Goal: Task Accomplishment & Management: Manage account settings

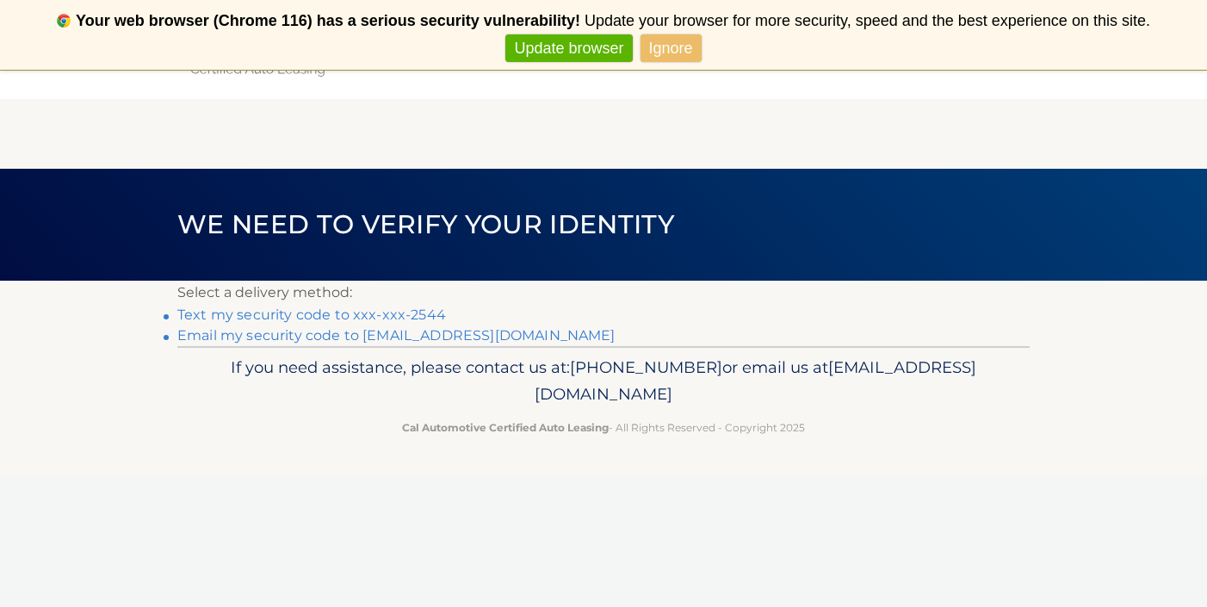
click at [434, 315] on link "Text my security code to xxx-xxx-2544" at bounding box center [311, 315] width 269 height 16
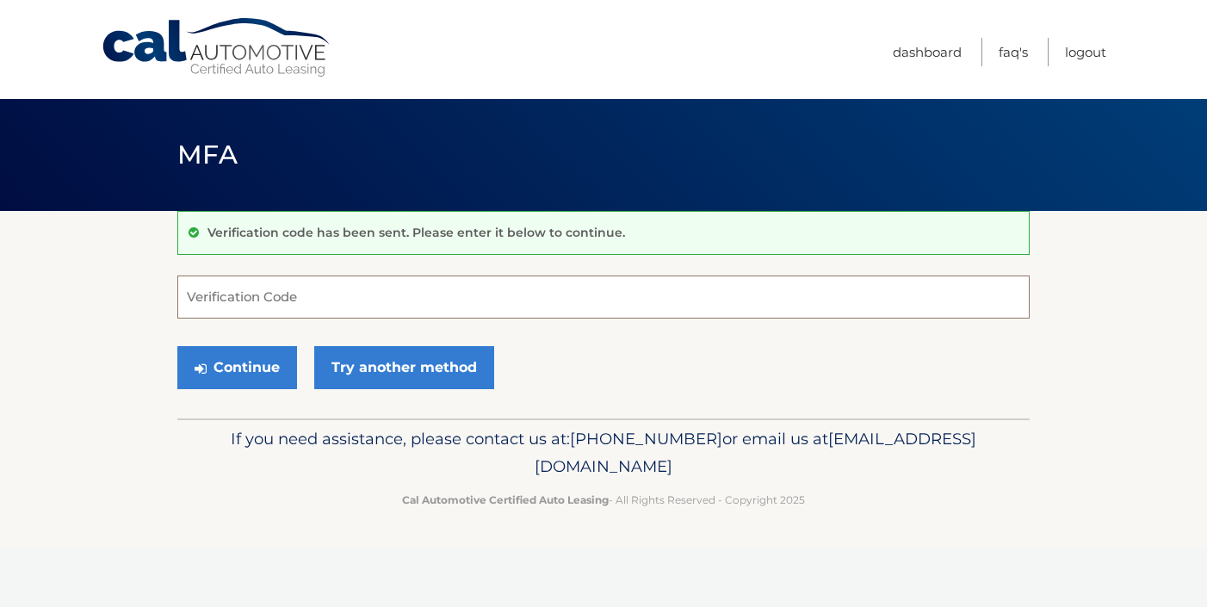
click at [438, 293] on input "Verification Code" at bounding box center [603, 297] width 852 height 43
type input "756204"
click at [269, 363] on button "Continue" at bounding box center [237, 367] width 120 height 43
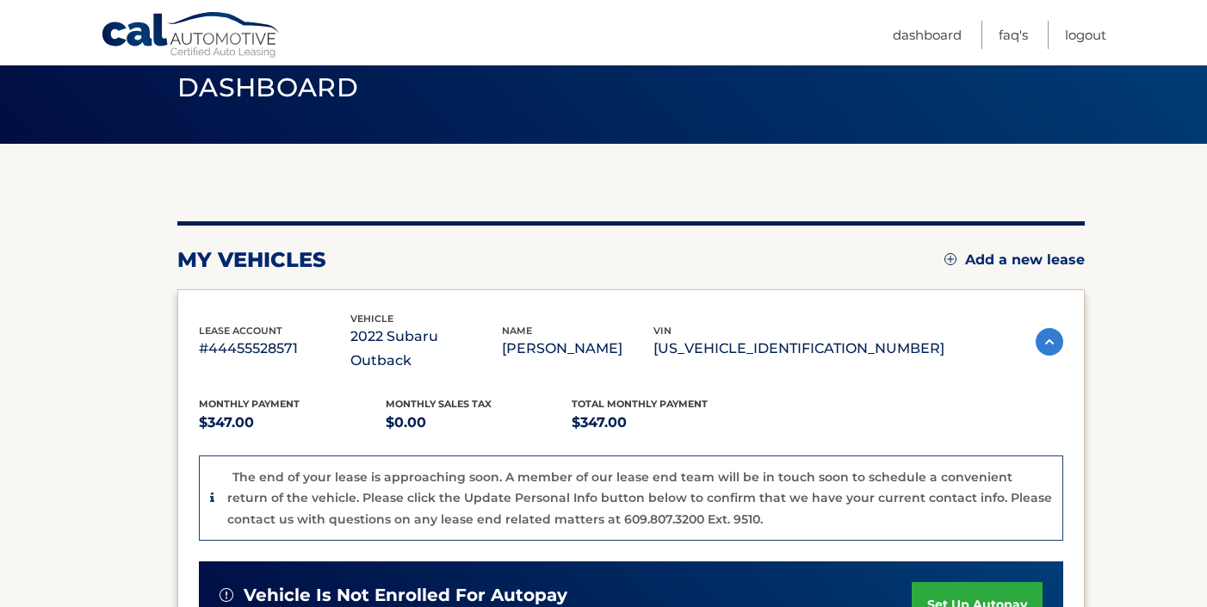
scroll to position [69, 0]
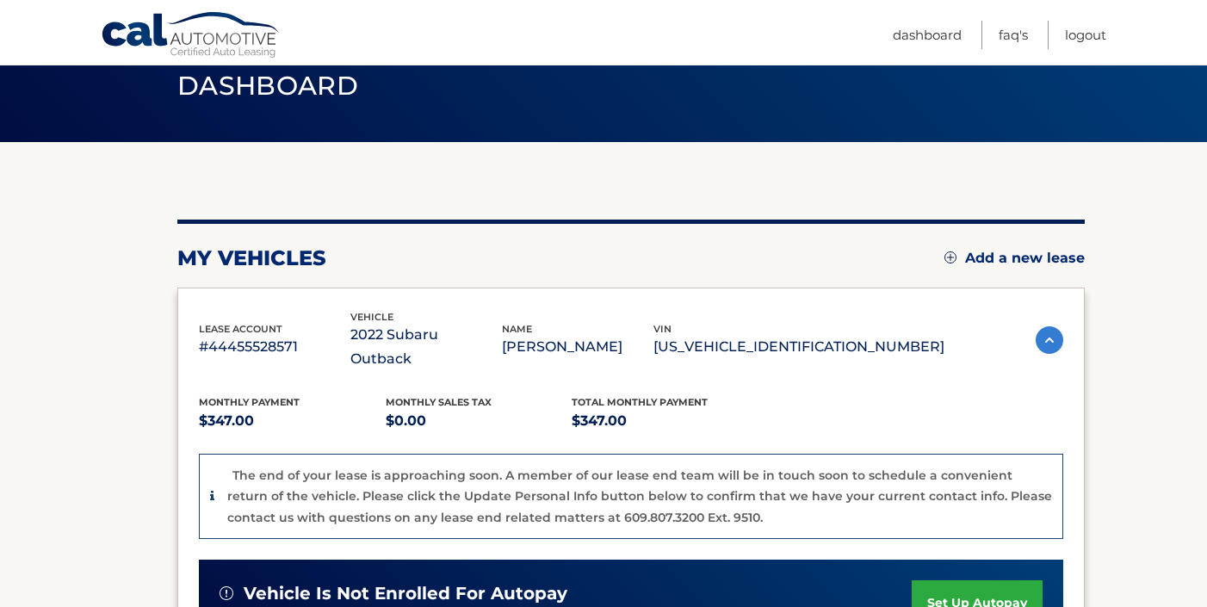
click at [944, 257] on img at bounding box center [950, 257] width 12 height 12
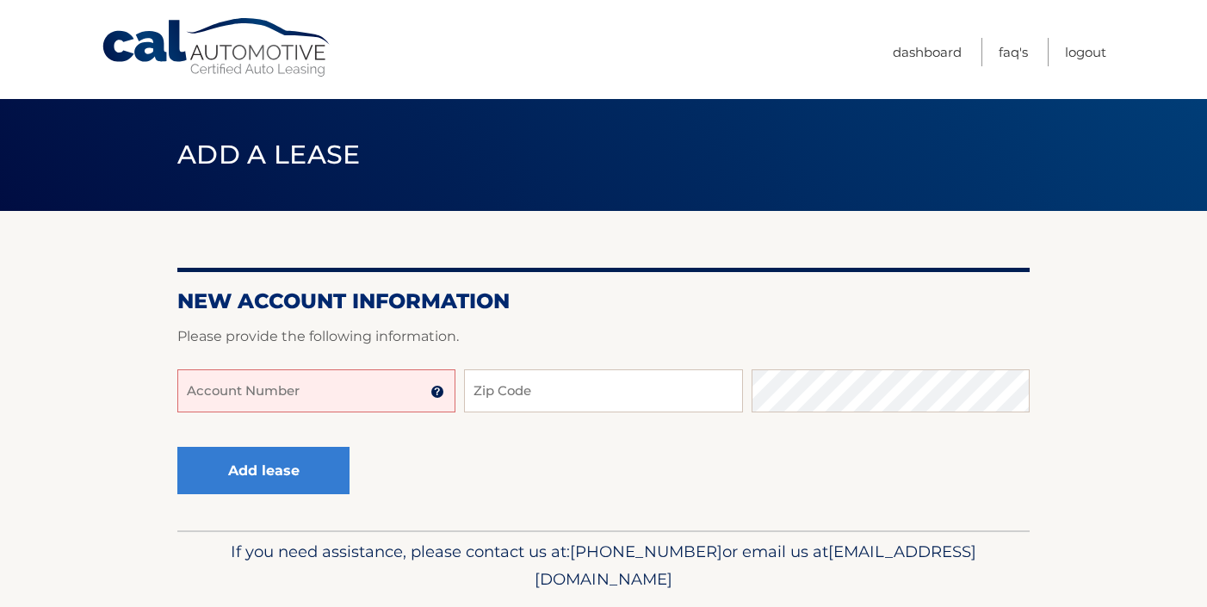
click at [393, 392] on input "Account Number" at bounding box center [316, 390] width 278 height 43
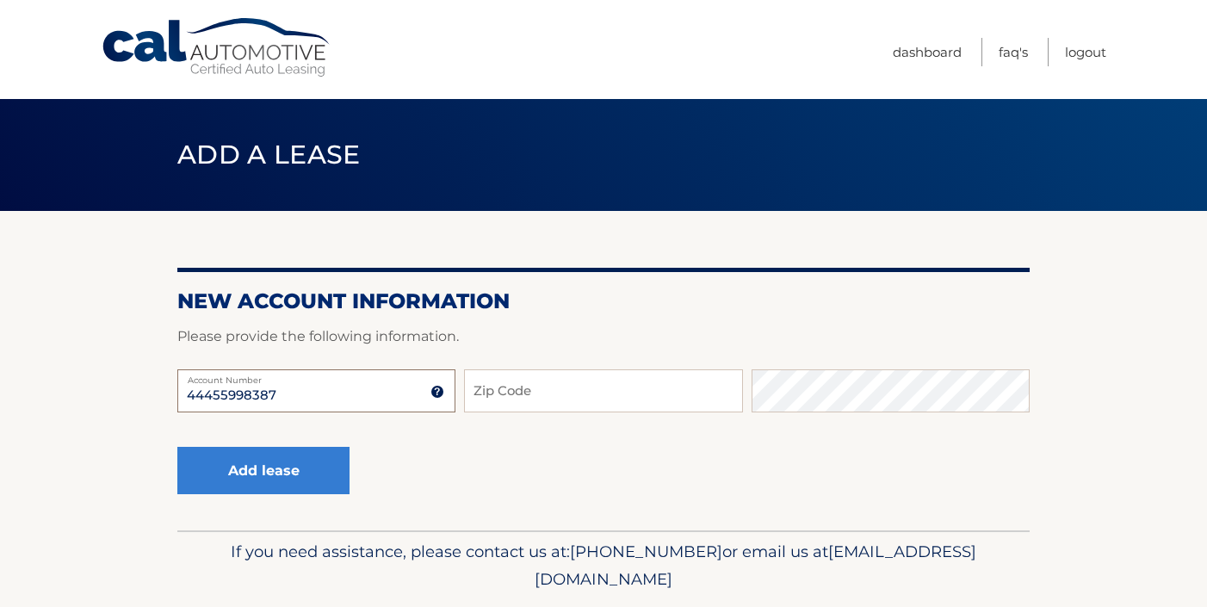
type input "44455998387"
click at [537, 397] on input "Zip Code" at bounding box center [603, 390] width 278 height 43
type input "11375"
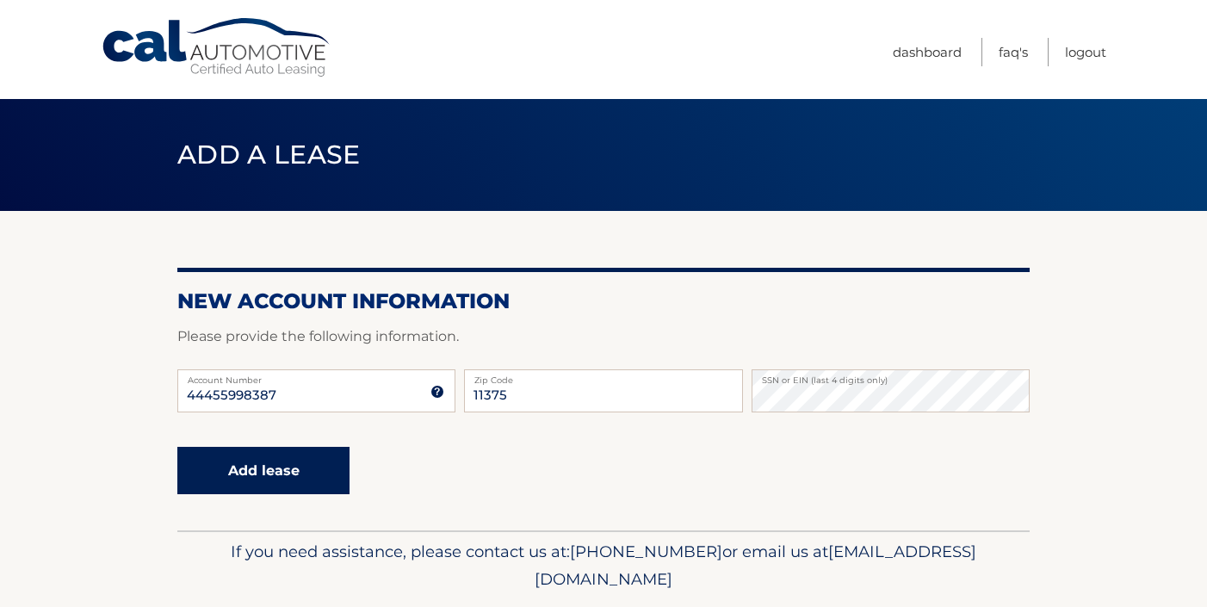
click at [301, 473] on button "Add lease" at bounding box center [263, 470] width 172 height 47
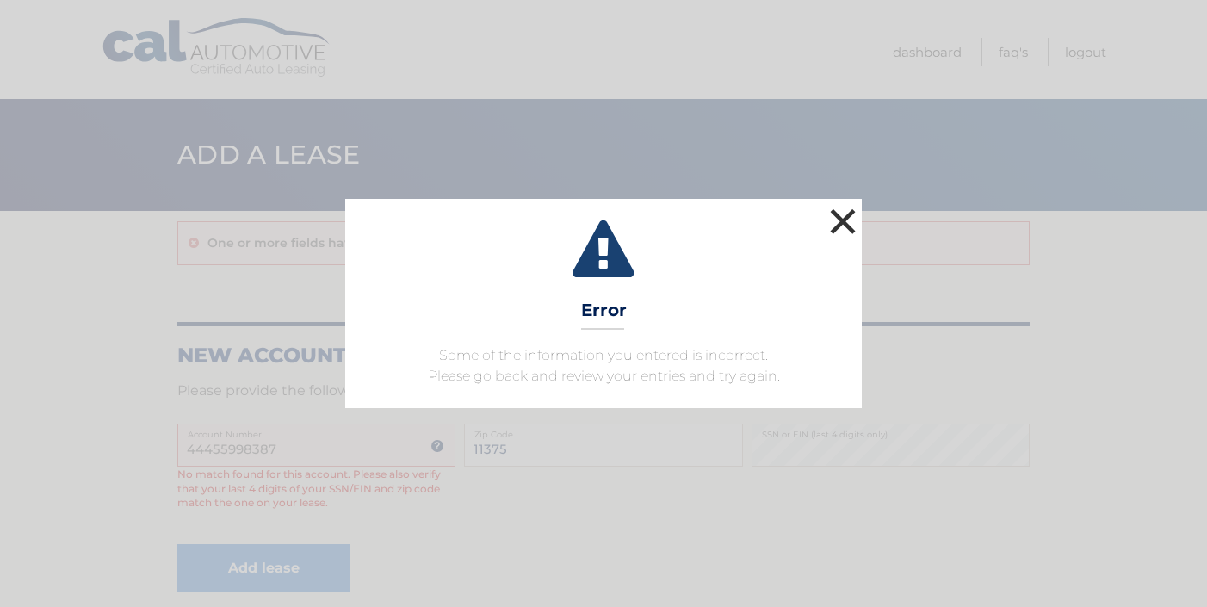
click at [844, 233] on button "×" at bounding box center [843, 221] width 34 height 34
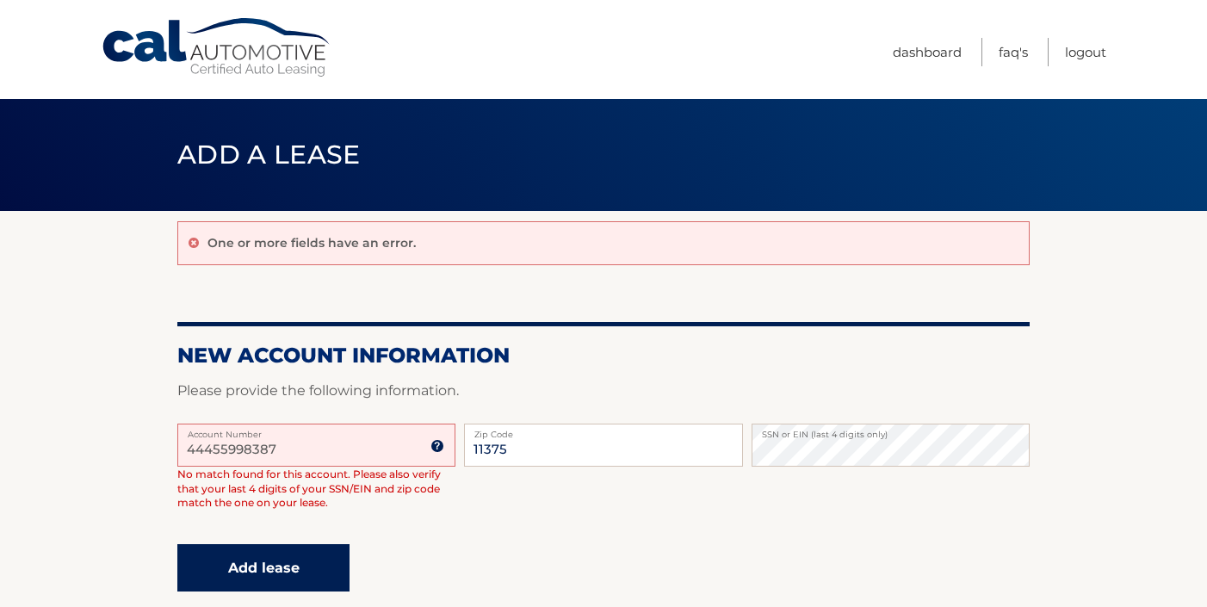
click at [317, 567] on button "Add lease" at bounding box center [263, 567] width 172 height 47
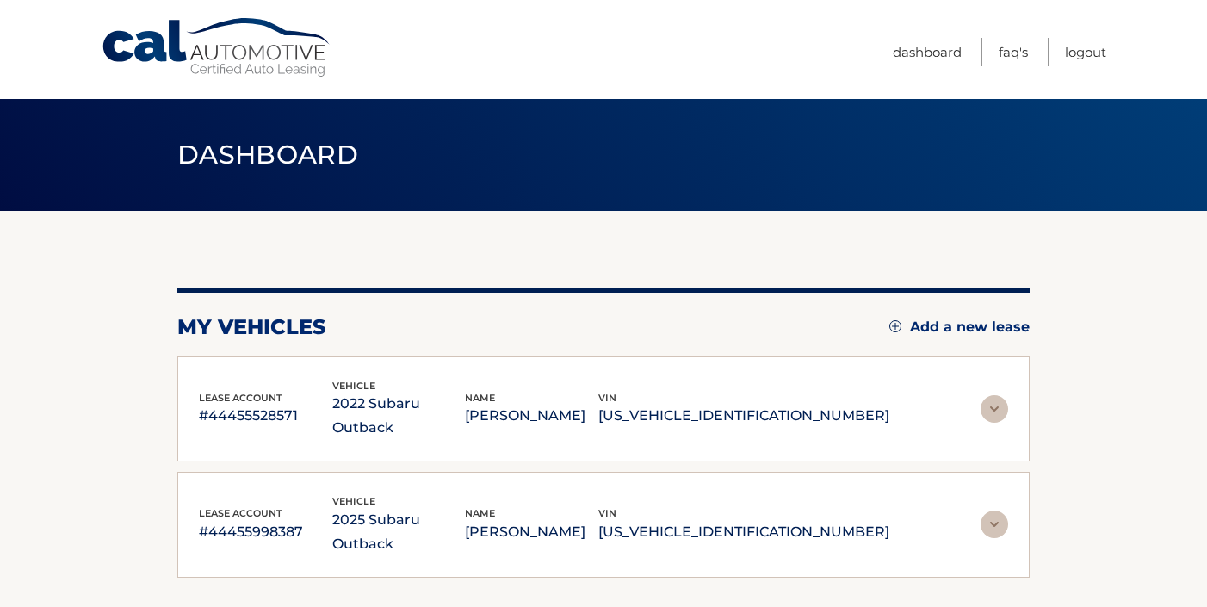
click at [1136, 410] on section "You are registered for this site, but you haven't enrolled in online payments. …" at bounding box center [603, 420] width 1207 height 418
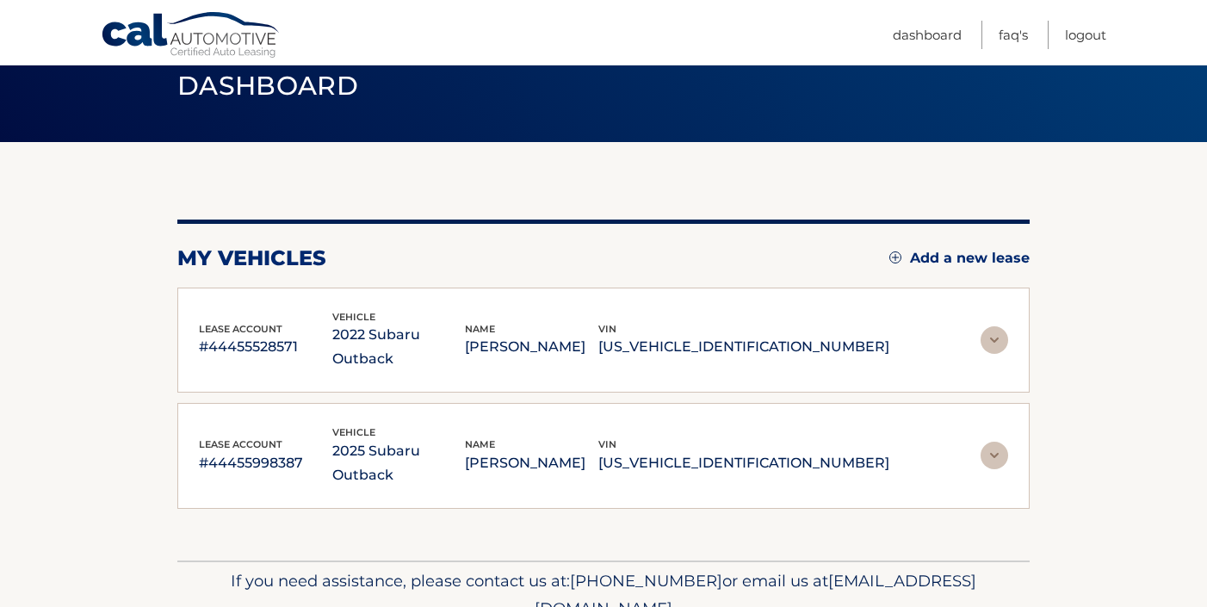
scroll to position [103, 0]
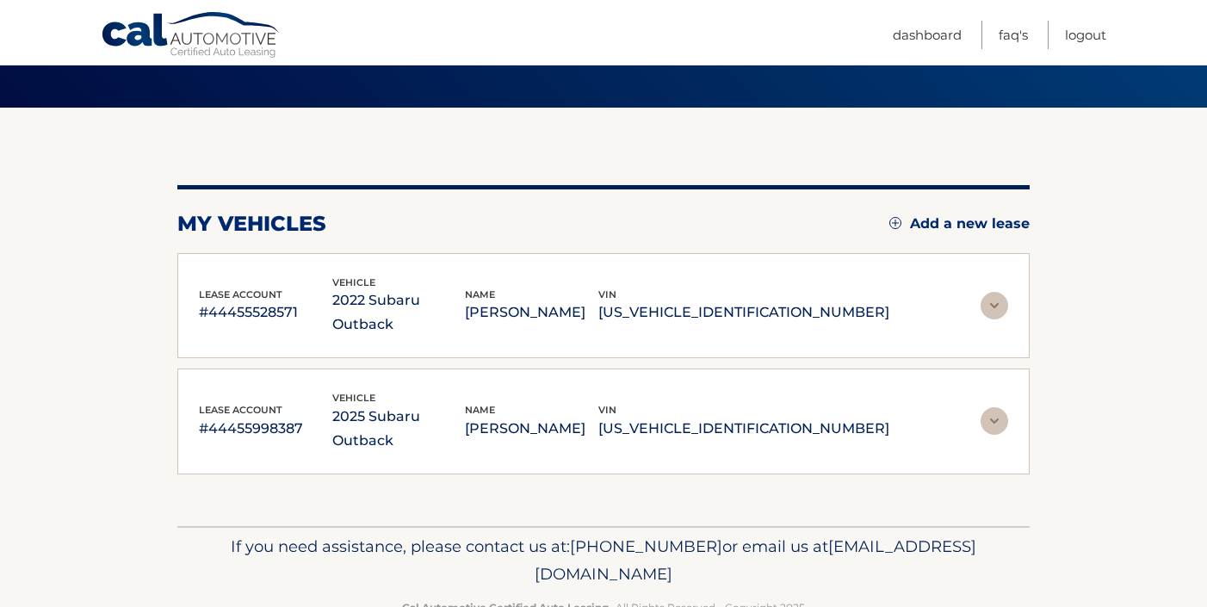
click at [993, 407] on img at bounding box center [995, 421] width 28 height 28
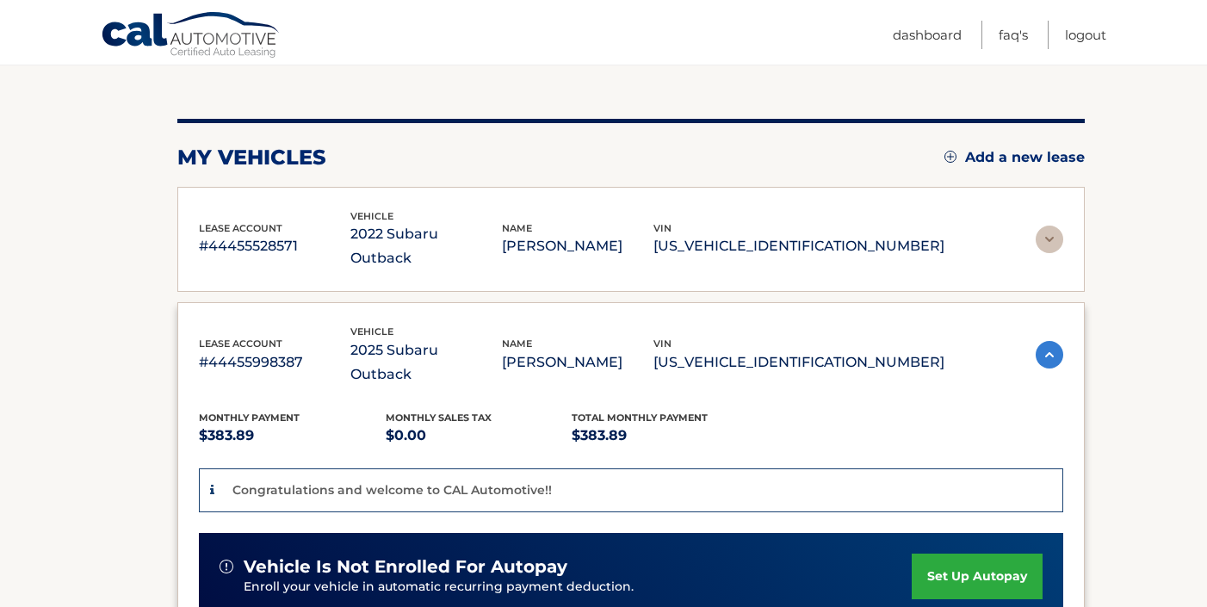
scroll to position [172, 0]
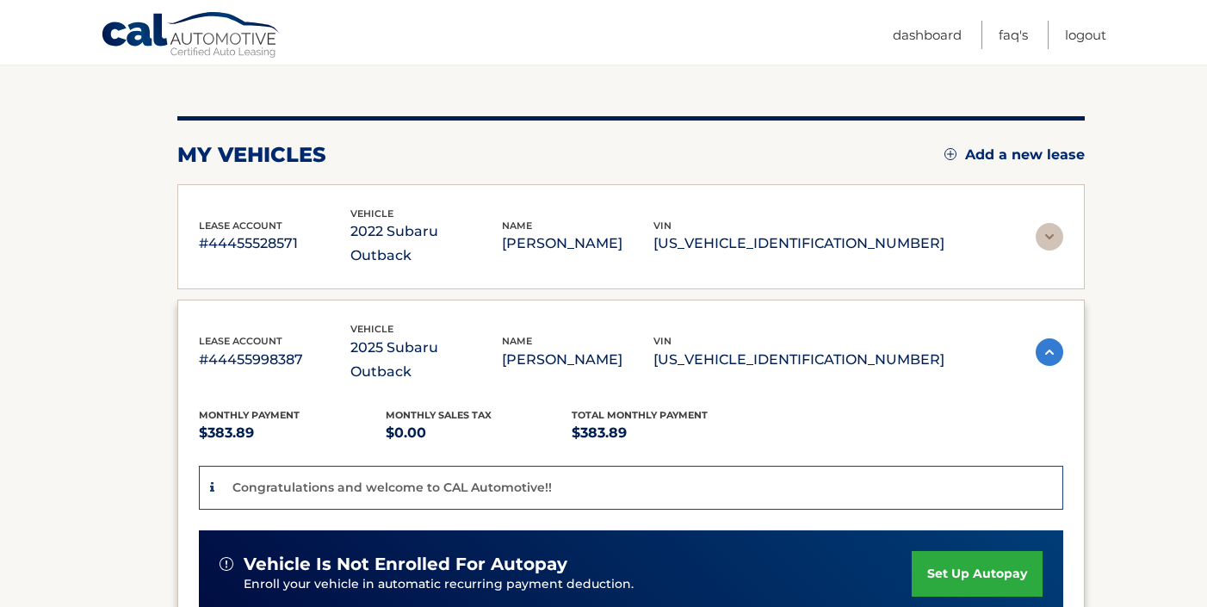
click at [951, 551] on link "set up autopay" at bounding box center [977, 574] width 131 height 46
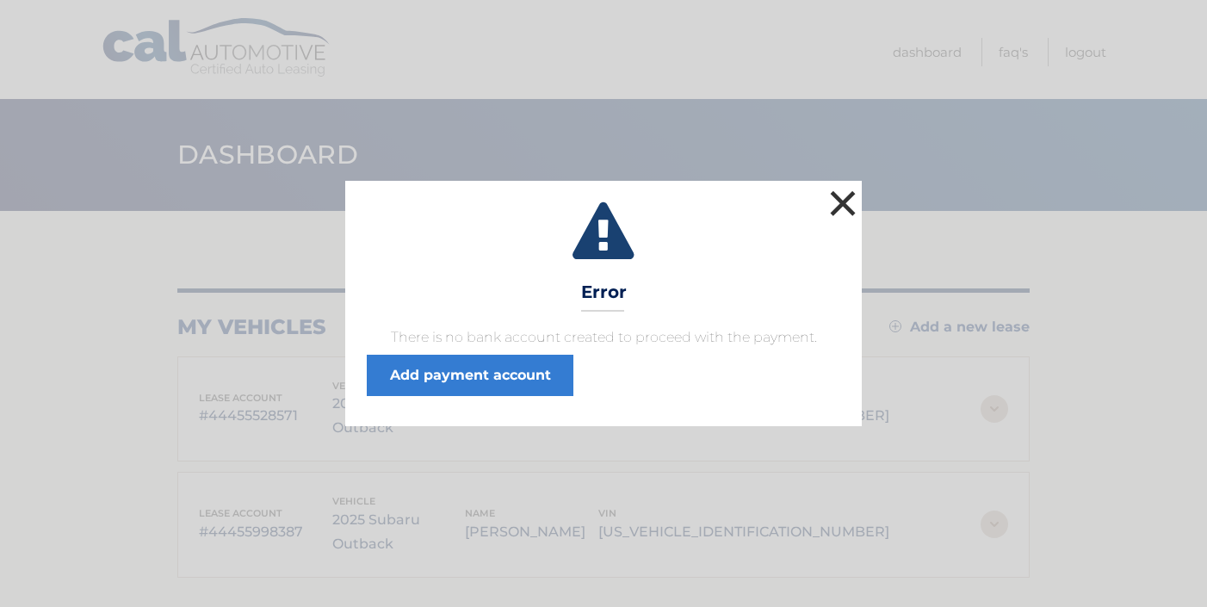
click at [856, 201] on button "×" at bounding box center [843, 203] width 34 height 34
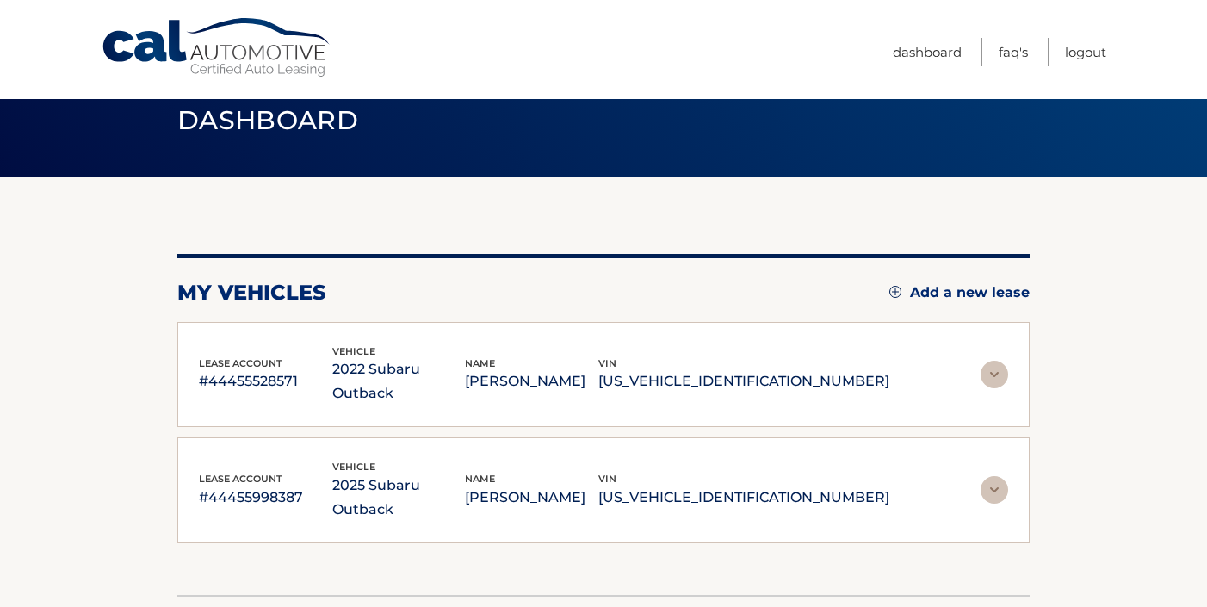
scroll to position [69, 0]
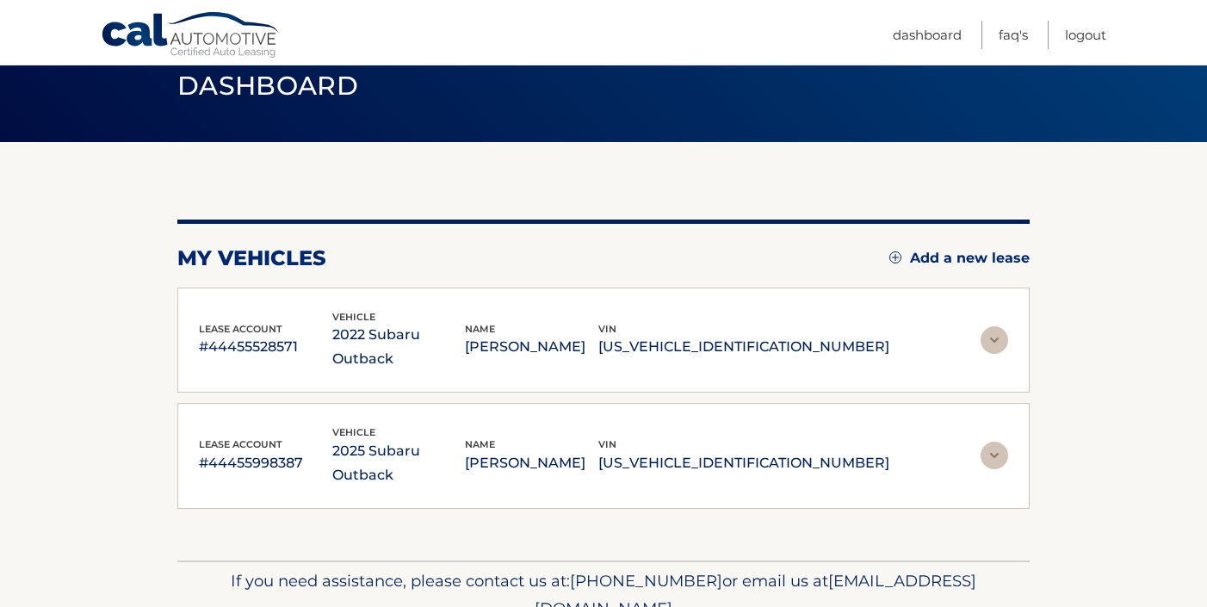
click at [994, 442] on img at bounding box center [995, 456] width 28 height 28
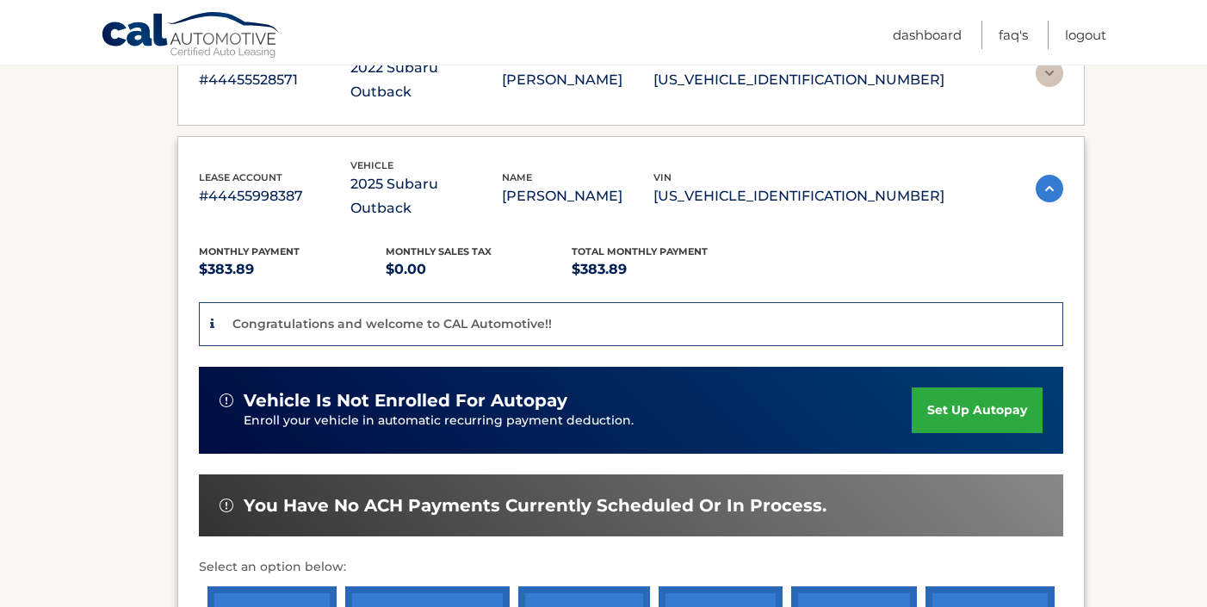
scroll to position [310, 0]
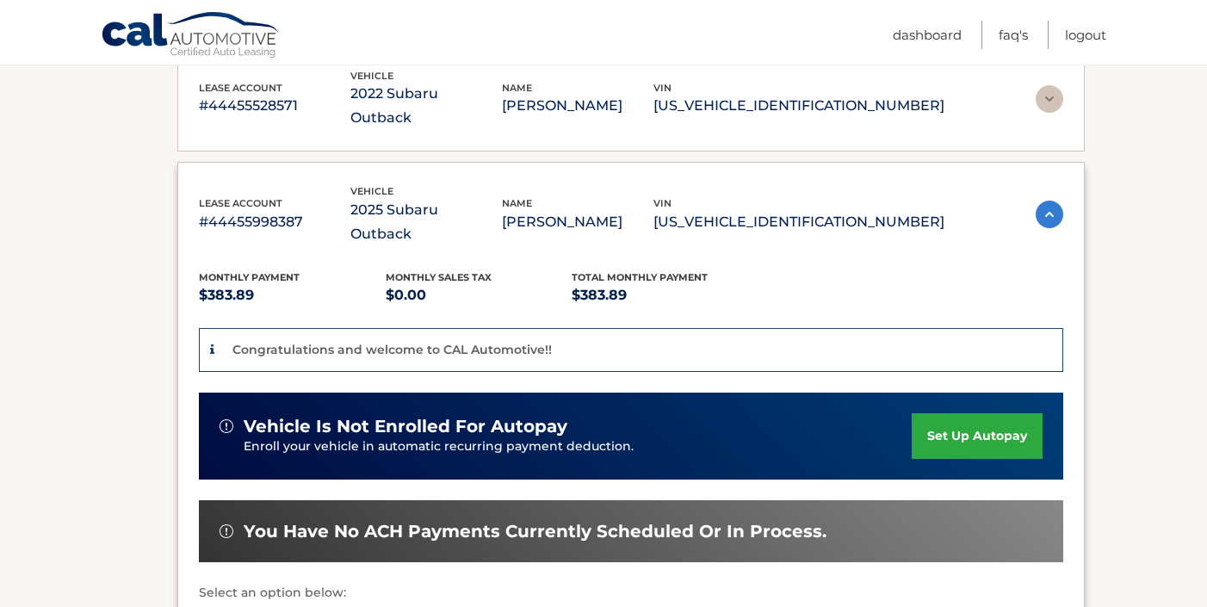
click at [964, 413] on link "set up autopay" at bounding box center [977, 436] width 131 height 46
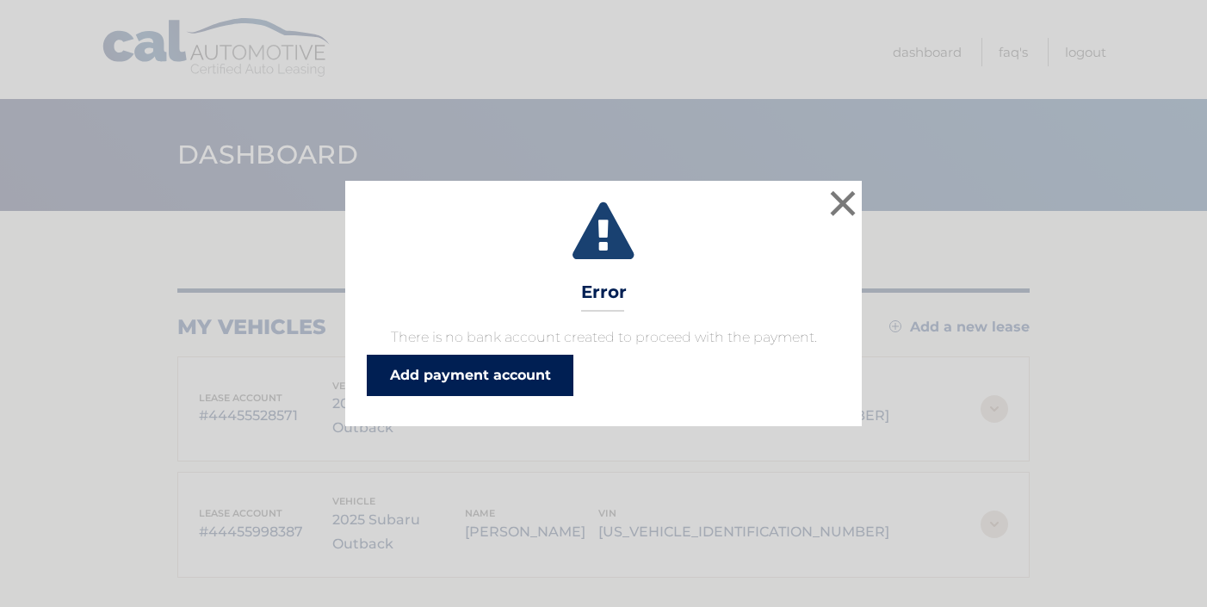
click at [549, 370] on link "Add payment account" at bounding box center [470, 375] width 207 height 41
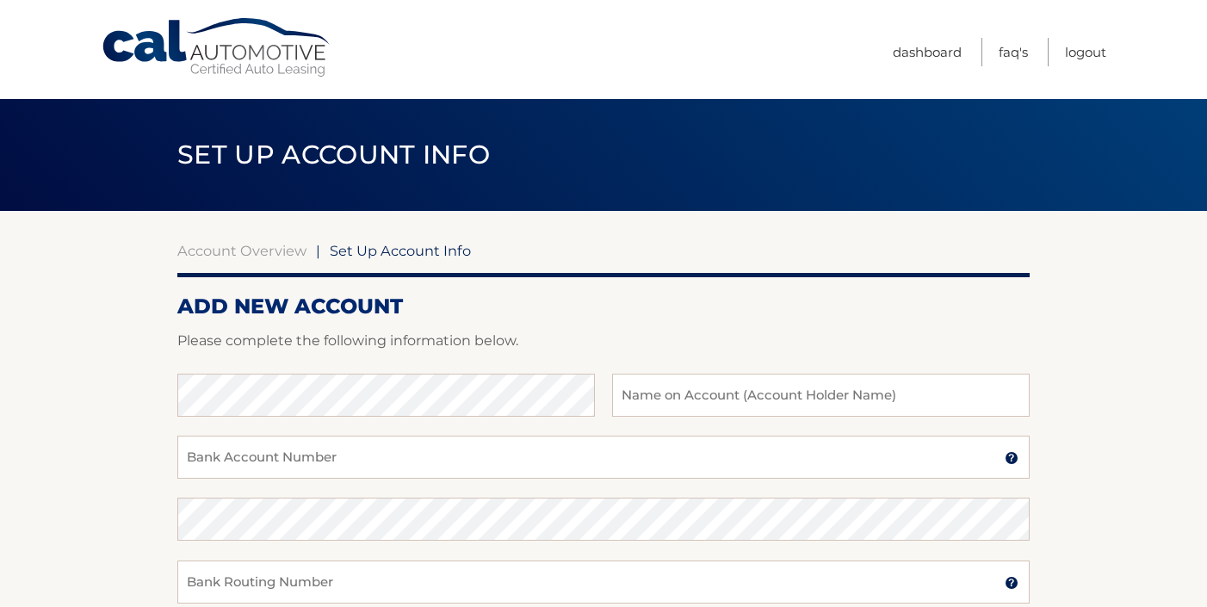
click at [453, 372] on div at bounding box center [603, 363] width 852 height 21
click at [788, 397] on input "text" at bounding box center [821, 395] width 418 height 43
click at [757, 411] on input "Alan" at bounding box center [821, 395] width 418 height 43
click at [727, 404] on input "Alan" at bounding box center [821, 395] width 418 height 43
type input "Alan Cory Kaufman"
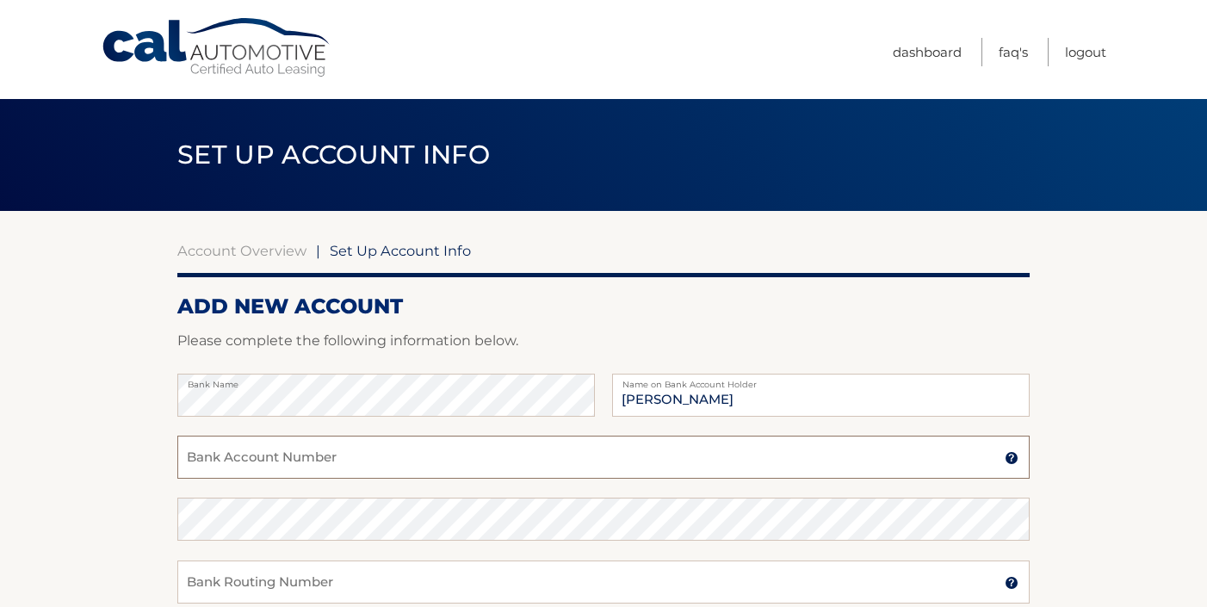
click at [567, 471] on input "Bank Account Number" at bounding box center [603, 457] width 852 height 43
type input "4024563814"
click at [1097, 424] on section "Account Overview | Set Up Account Info ADD NEW ACCOUNT Please complete the foll…" at bounding box center [603, 539] width 1207 height 657
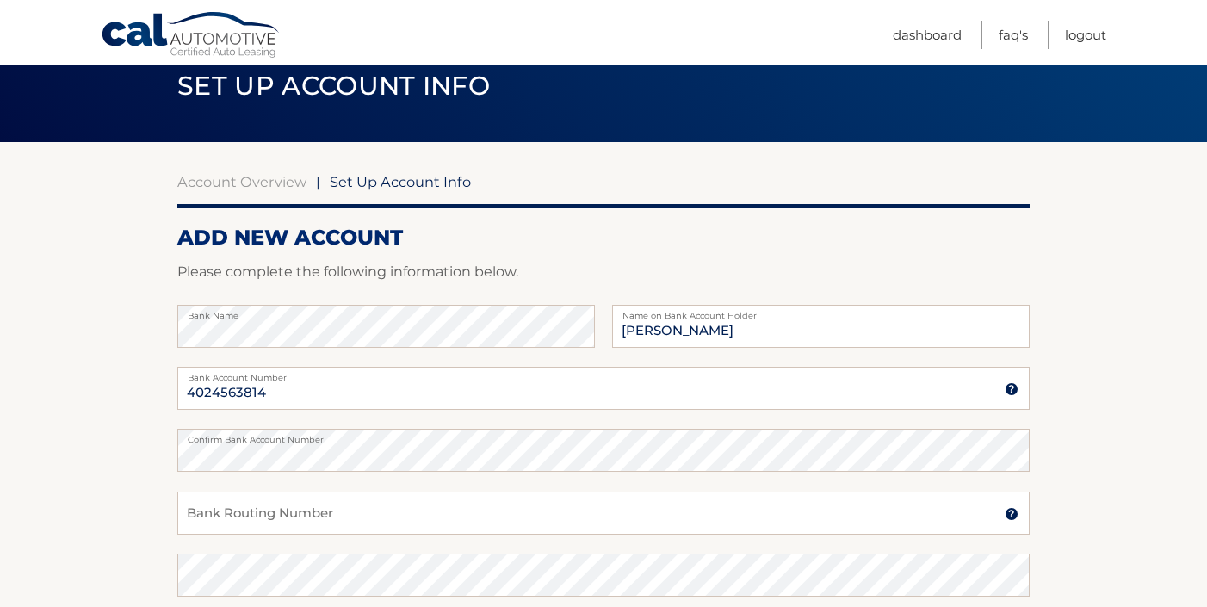
scroll to position [103, 0]
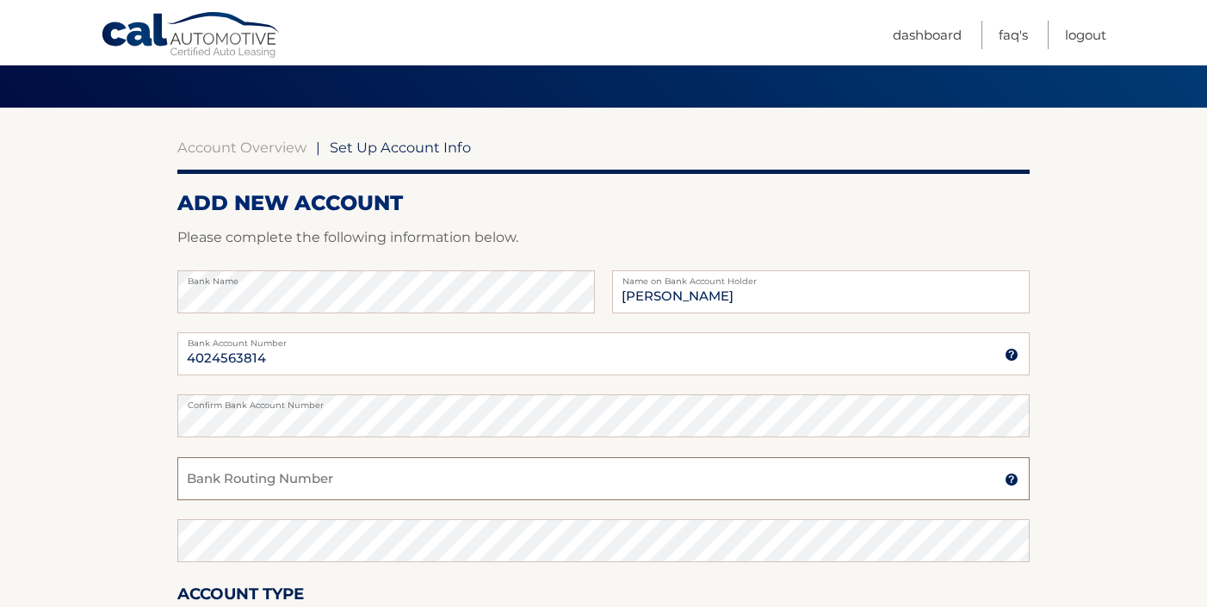
click at [381, 474] on input "Bank Routing Number" at bounding box center [603, 478] width 852 height 43
type input "021313103"
click at [1165, 416] on section "Account Overview | Set Up Account Info ADD NEW ACCOUNT Please complete the foll…" at bounding box center [603, 436] width 1207 height 657
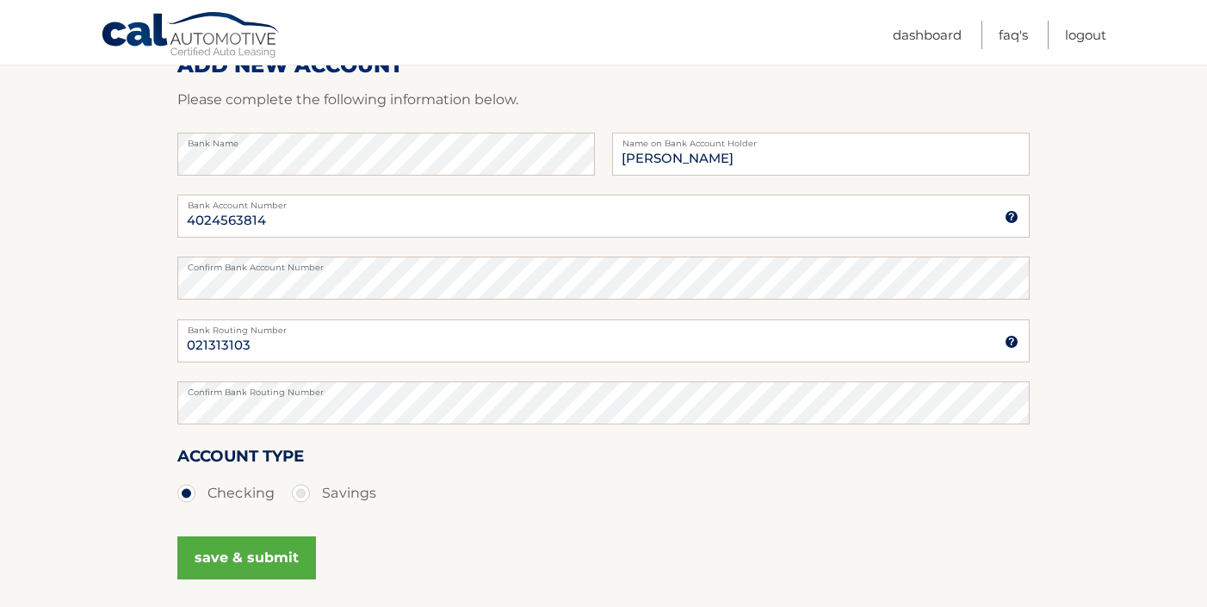
scroll to position [276, 0]
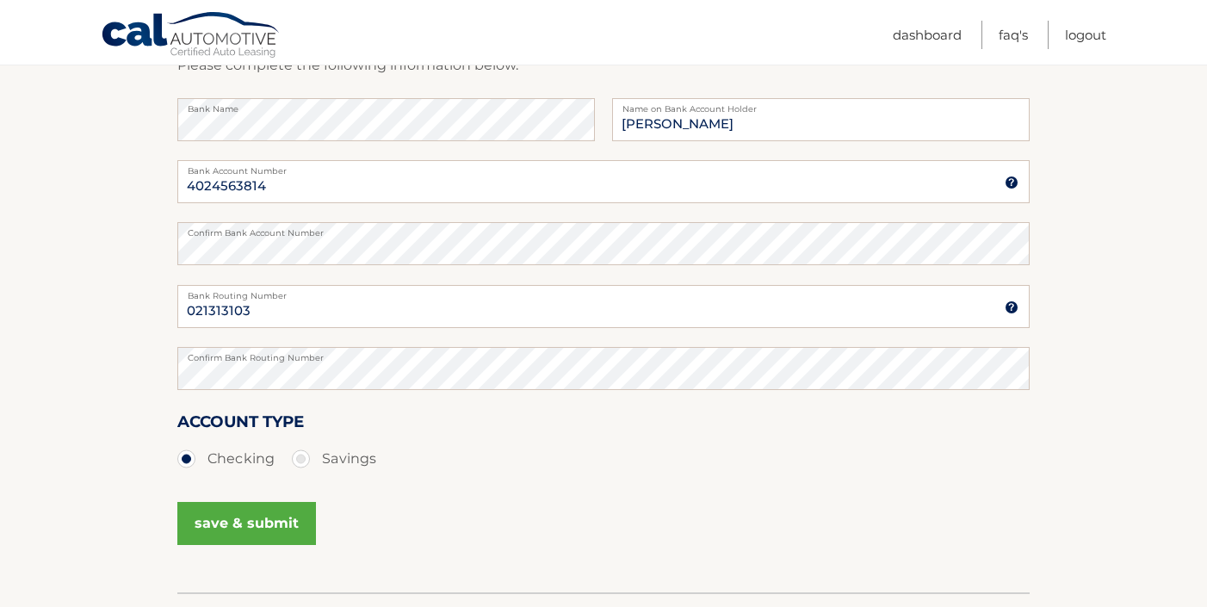
click at [259, 517] on button "save & submit" at bounding box center [246, 523] width 139 height 43
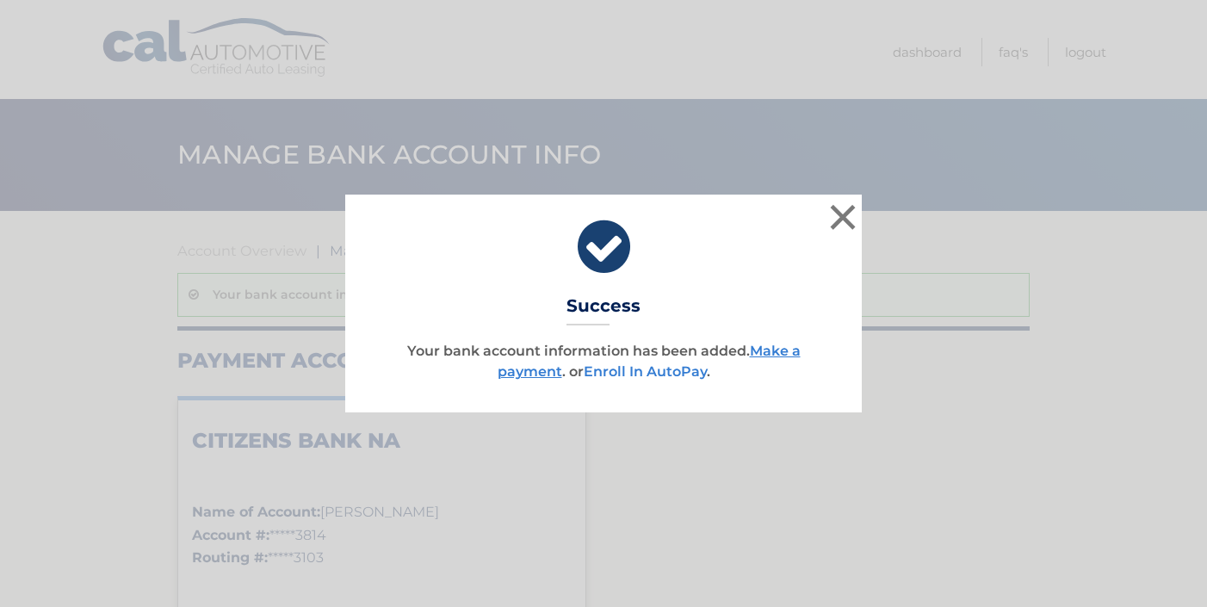
click at [633, 371] on link "Enroll In AutoPay" at bounding box center [645, 371] width 123 height 16
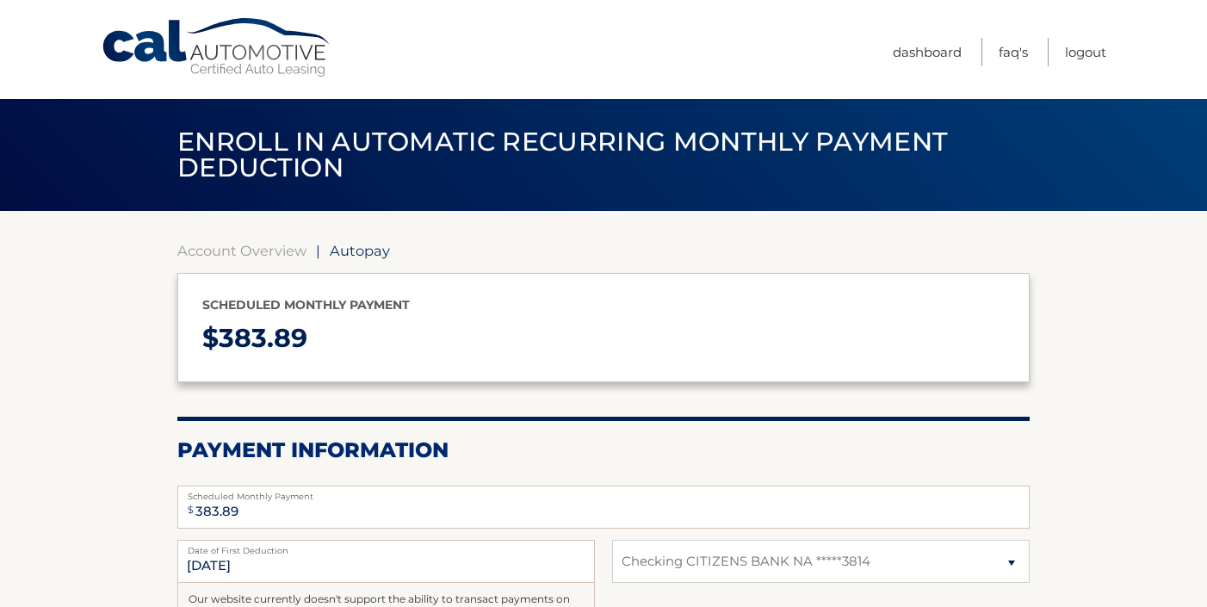
select select "Y2RiY2VkNGQtYWMwMC00NjhkLThkMTAtNmRiOGM3YWU4ZTZi"
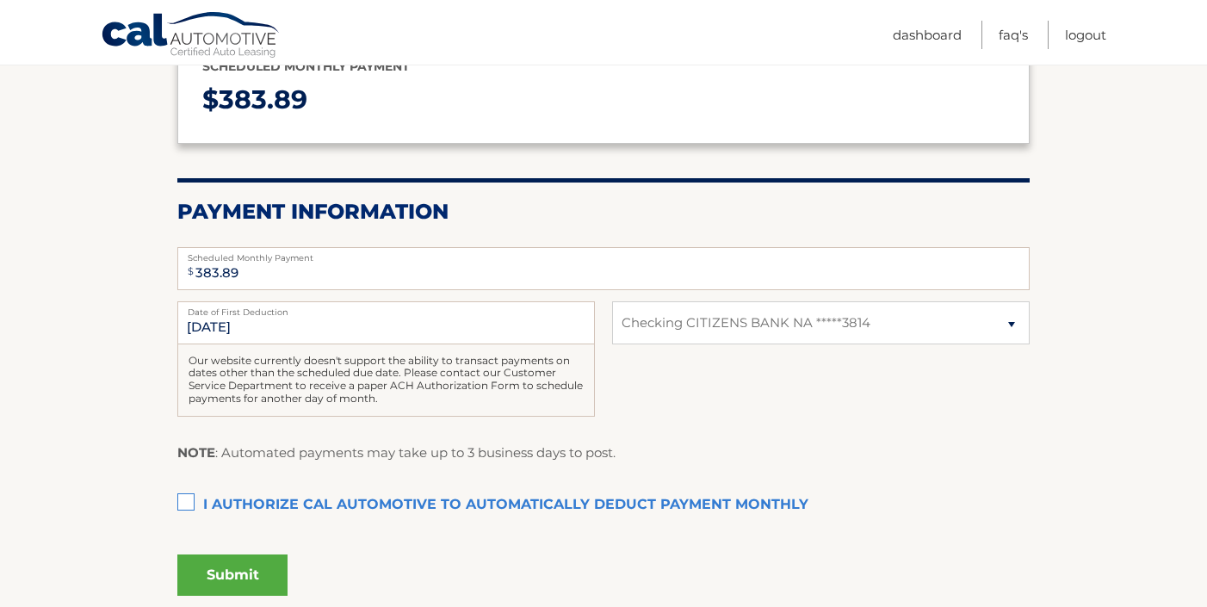
scroll to position [241, 0]
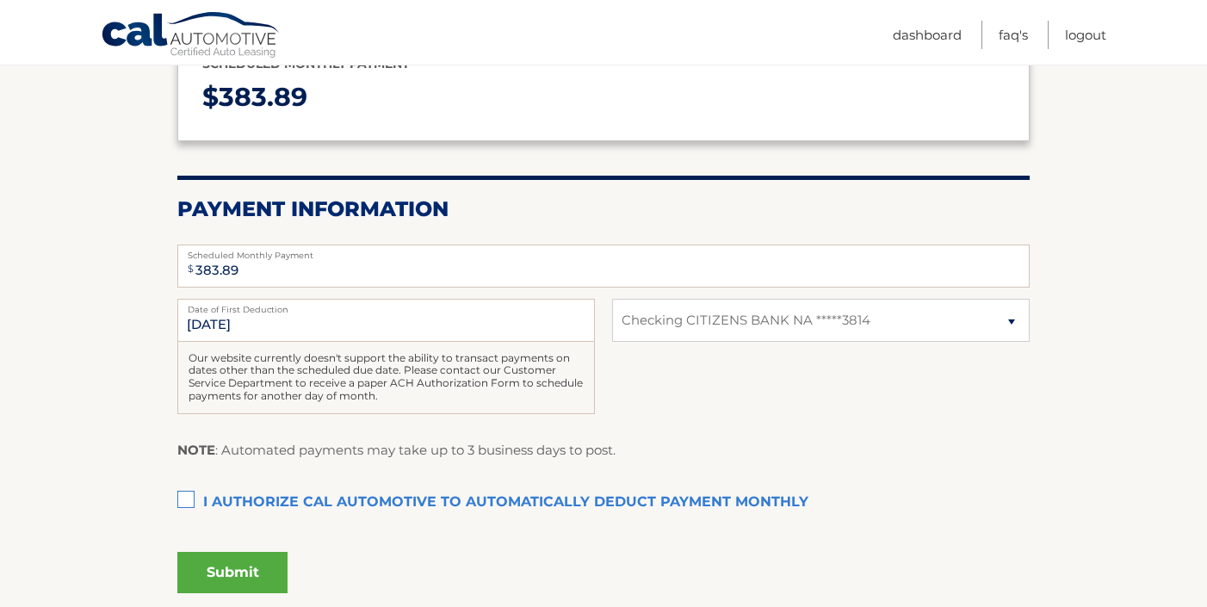
click at [183, 499] on label "I authorize cal automotive to automatically deduct payment monthly This checkbo…" at bounding box center [603, 503] width 852 height 34
click at [0, 0] on input "I authorize cal automotive to automatically deduct payment monthly This checkbo…" at bounding box center [0, 0] width 0 height 0
click at [220, 569] on button "Submit" at bounding box center [232, 572] width 110 height 41
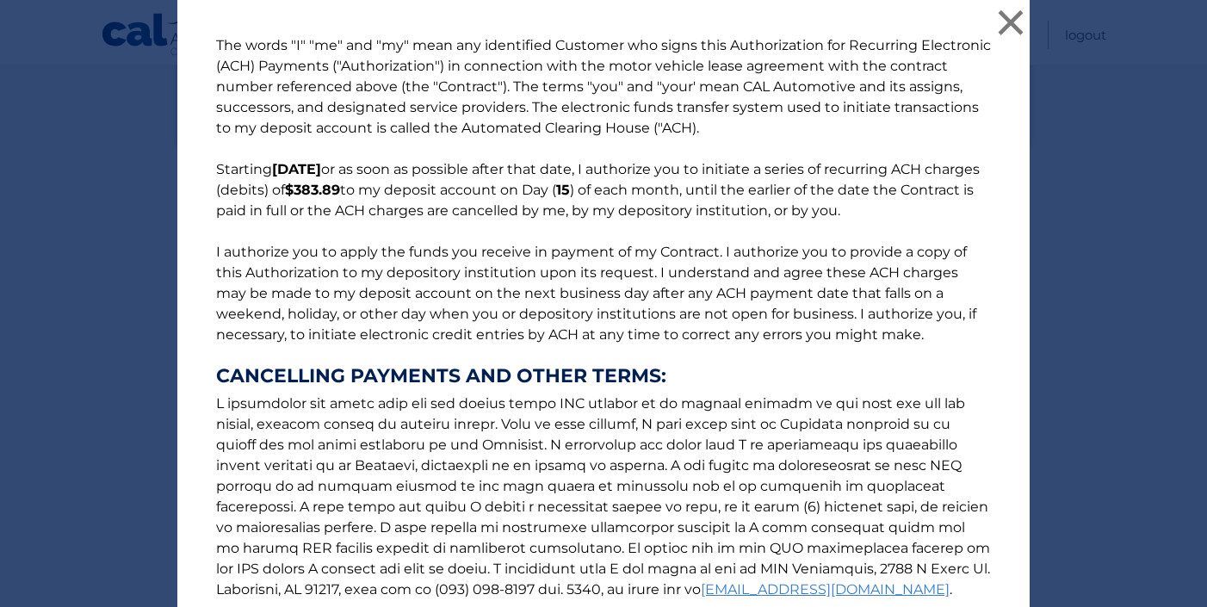
click at [1072, 394] on div "The words "I" "me" and "my" mean any identified Customer who signs this Authori…" at bounding box center [603, 407] width 1193 height 814
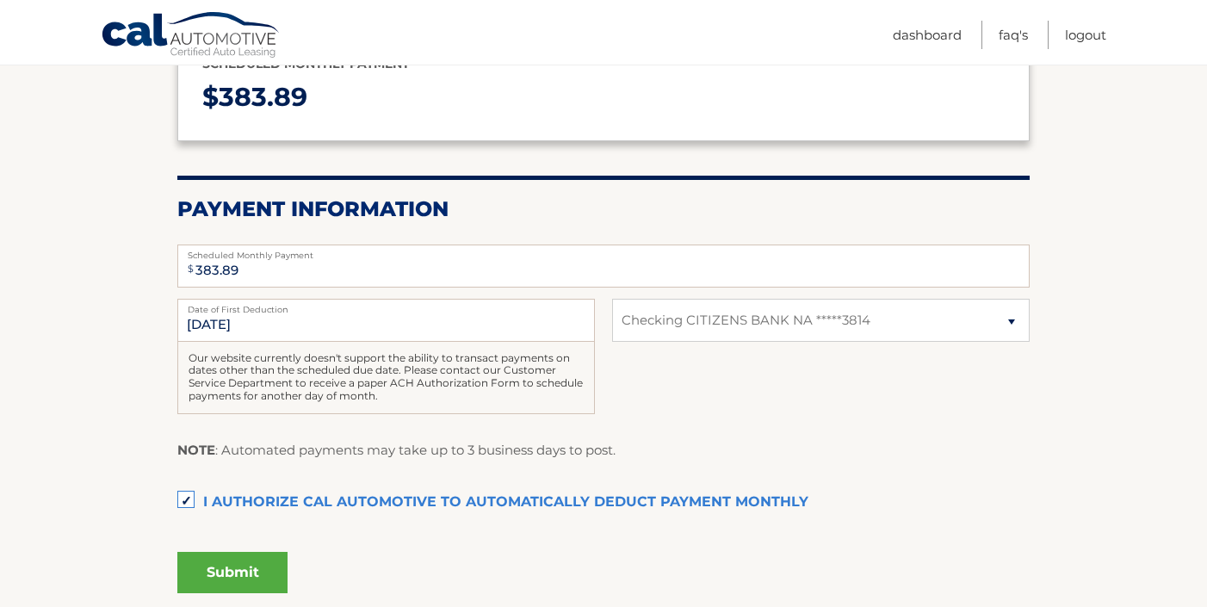
click at [263, 578] on button "Submit" at bounding box center [232, 572] width 110 height 41
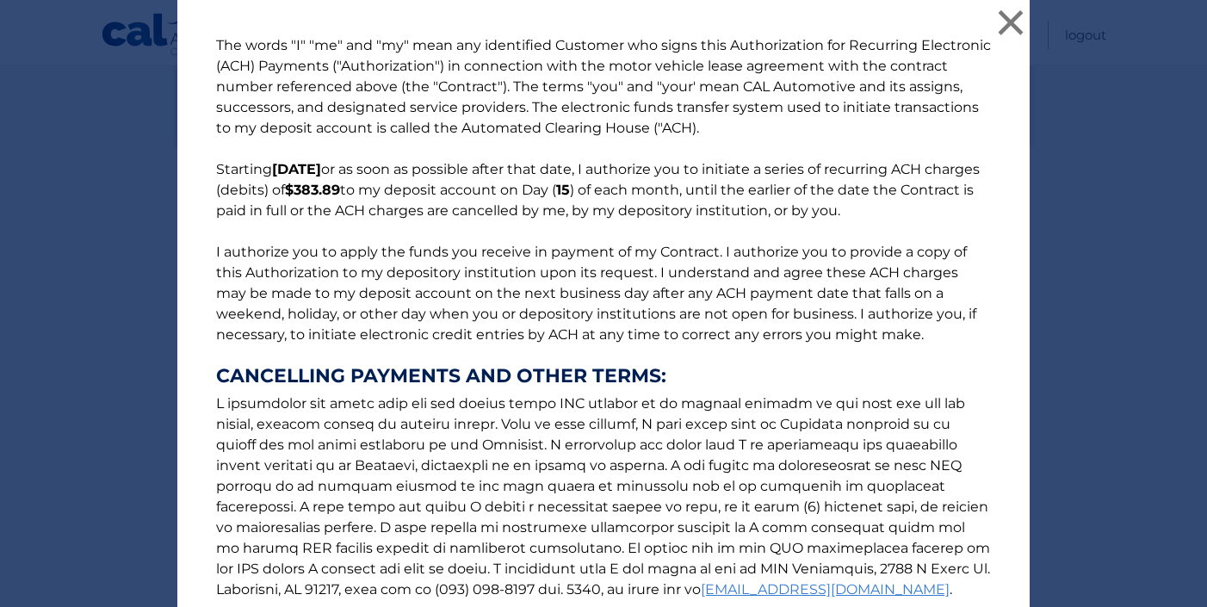
click at [1136, 348] on div "The words "I" "me" and "my" mean any identified Customer who signs this Authori…" at bounding box center [603, 407] width 1193 height 814
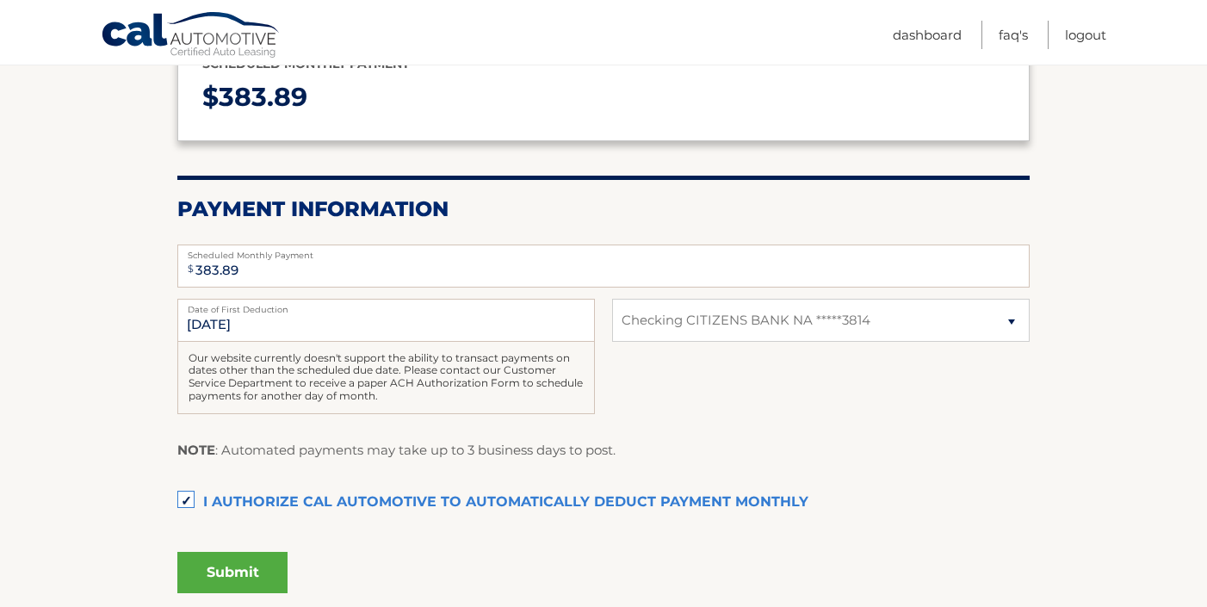
click at [262, 576] on button "Submit" at bounding box center [232, 572] width 110 height 41
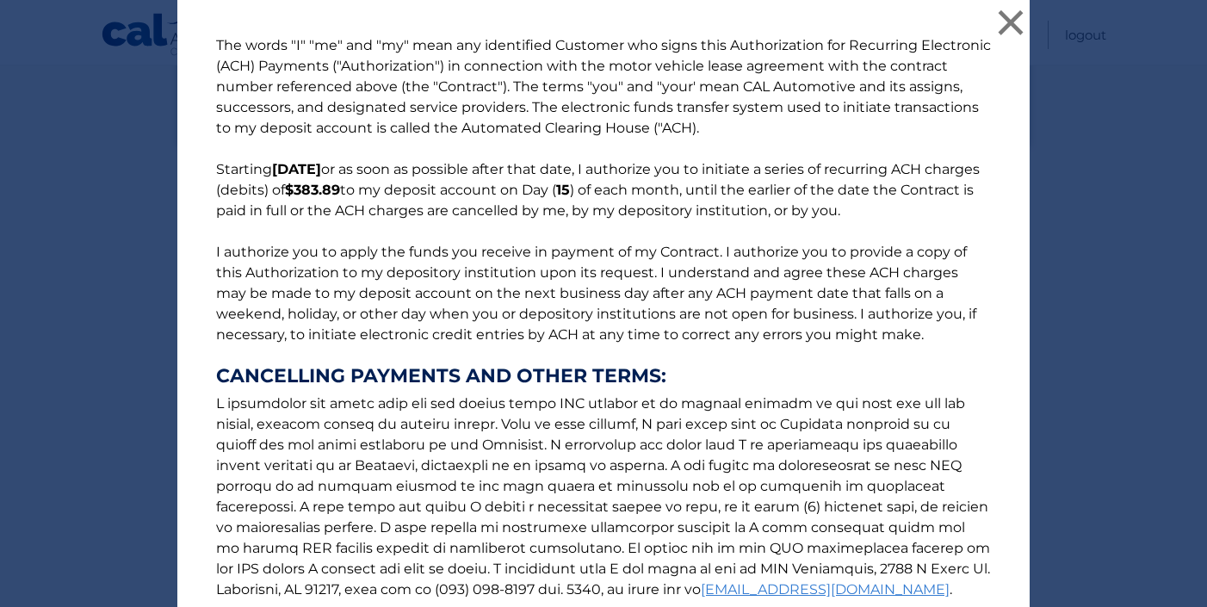
click at [33, 455] on div "The words "I" "me" and "my" mean any identified Customer who signs this Authori…" at bounding box center [603, 407] width 1193 height 814
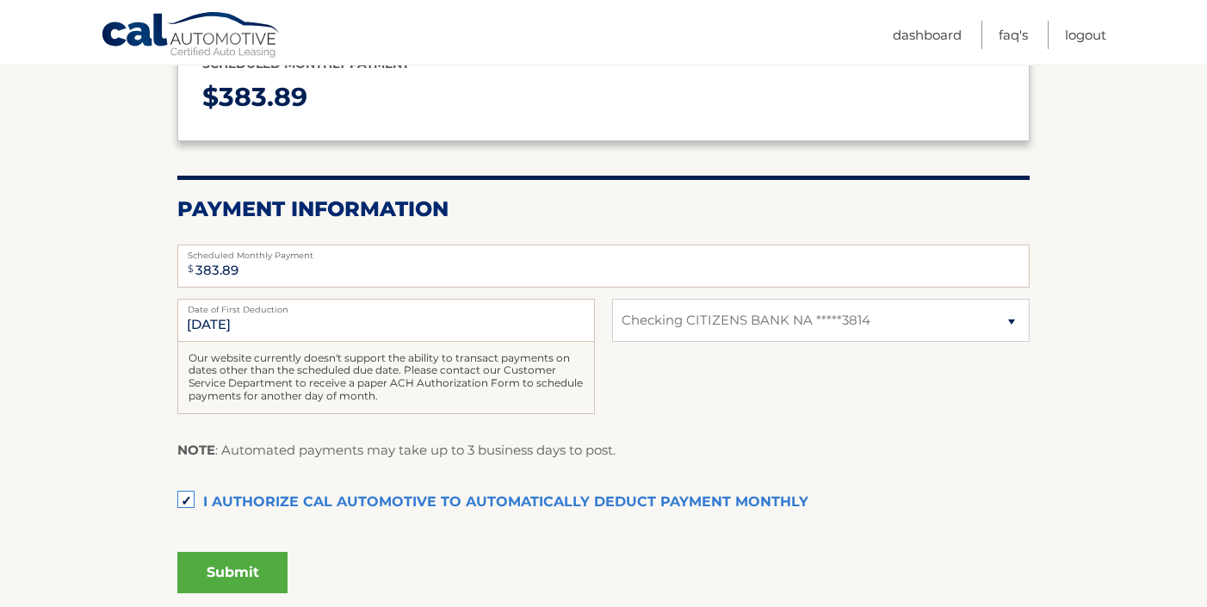
click at [257, 559] on button "Submit" at bounding box center [232, 572] width 110 height 41
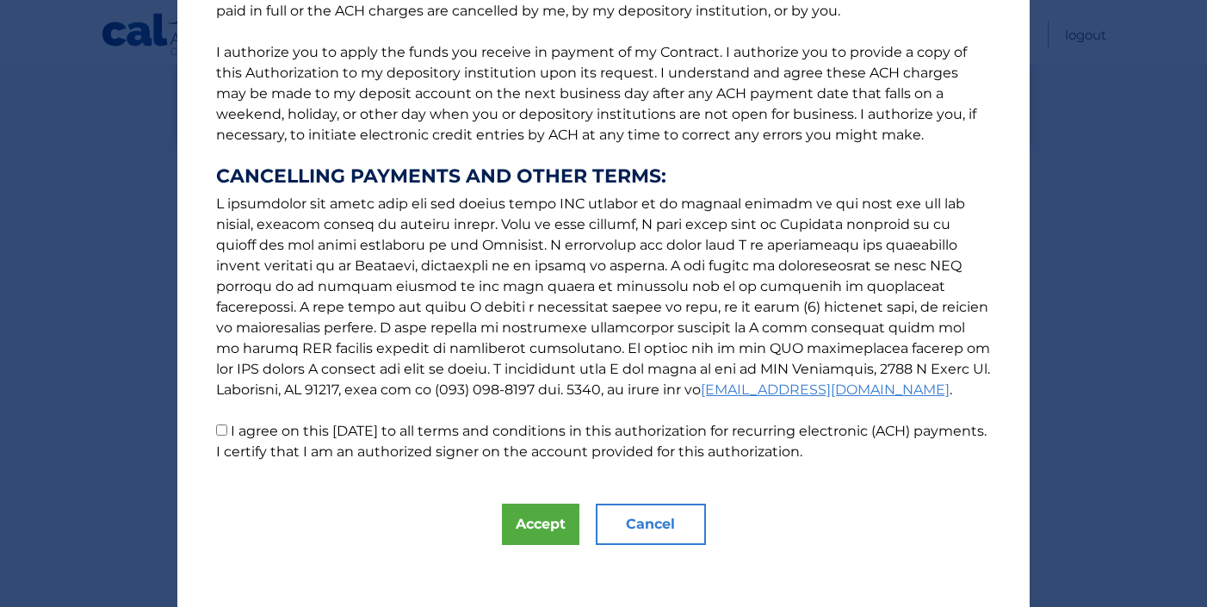
scroll to position [206, 0]
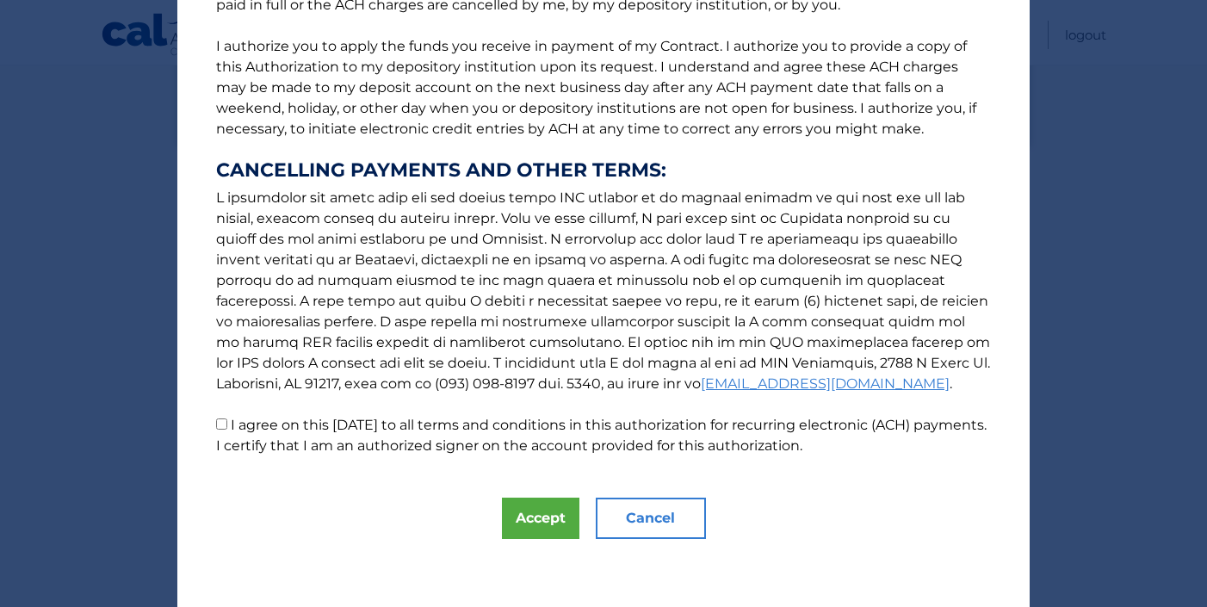
click at [220, 422] on input "I agree on this 08/31/2025 to all terms and conditions in this authorization fo…" at bounding box center [221, 423] width 11 height 11
checkbox input "true"
click at [532, 519] on button "Accept" at bounding box center [540, 518] width 77 height 41
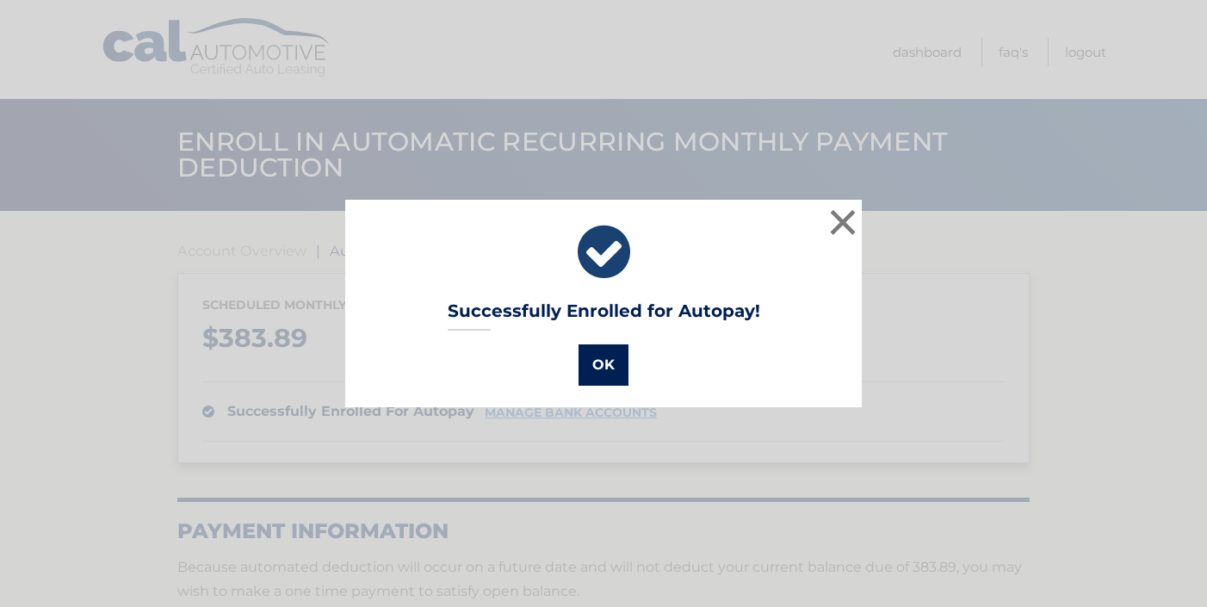
click at [598, 367] on button "OK" at bounding box center [604, 364] width 50 height 41
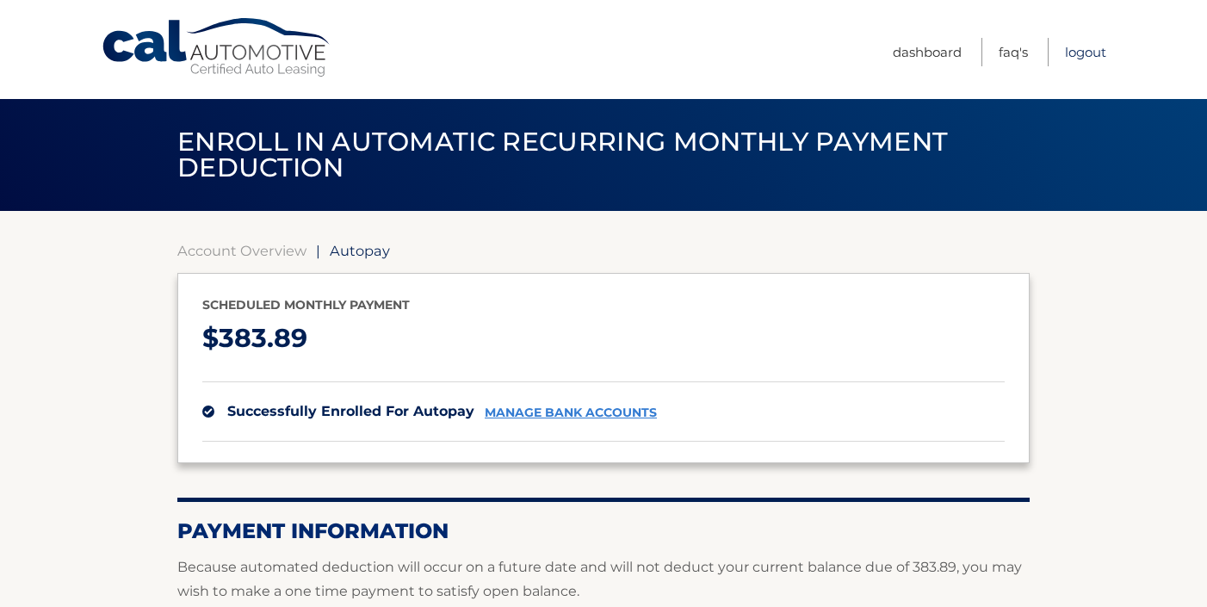
click at [1080, 48] on link "Logout" at bounding box center [1085, 52] width 41 height 28
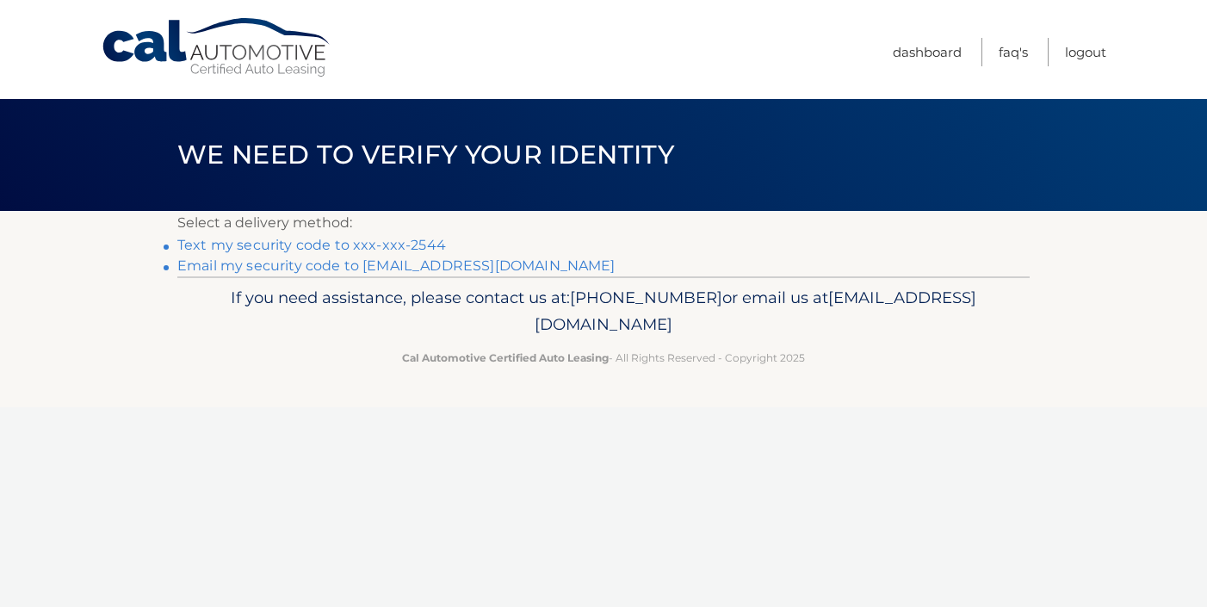
click at [424, 249] on link "Text my security code to xxx-xxx-2544" at bounding box center [311, 245] width 269 height 16
click at [936, 46] on link "Dashboard" at bounding box center [927, 52] width 69 height 28
click at [936, 53] on link "Dashboard" at bounding box center [927, 52] width 69 height 28
click at [1074, 53] on link "Logout" at bounding box center [1085, 52] width 41 height 28
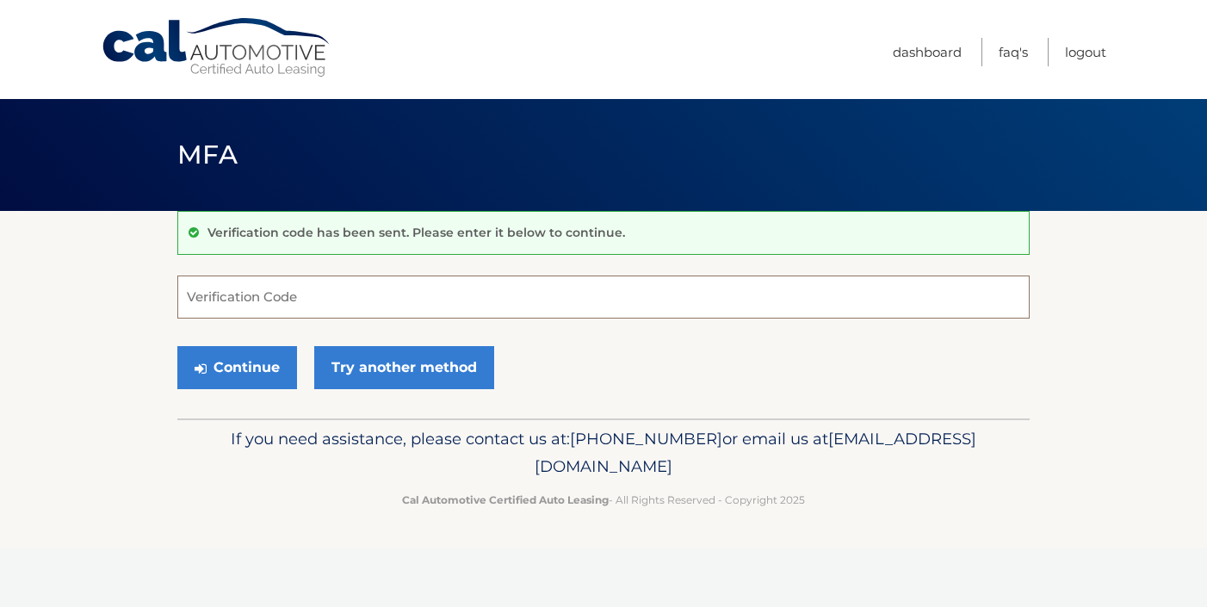
click at [387, 290] on input "Verification Code" at bounding box center [603, 297] width 852 height 43
type input "807562"
click at [272, 359] on button "Continue" at bounding box center [237, 367] width 120 height 43
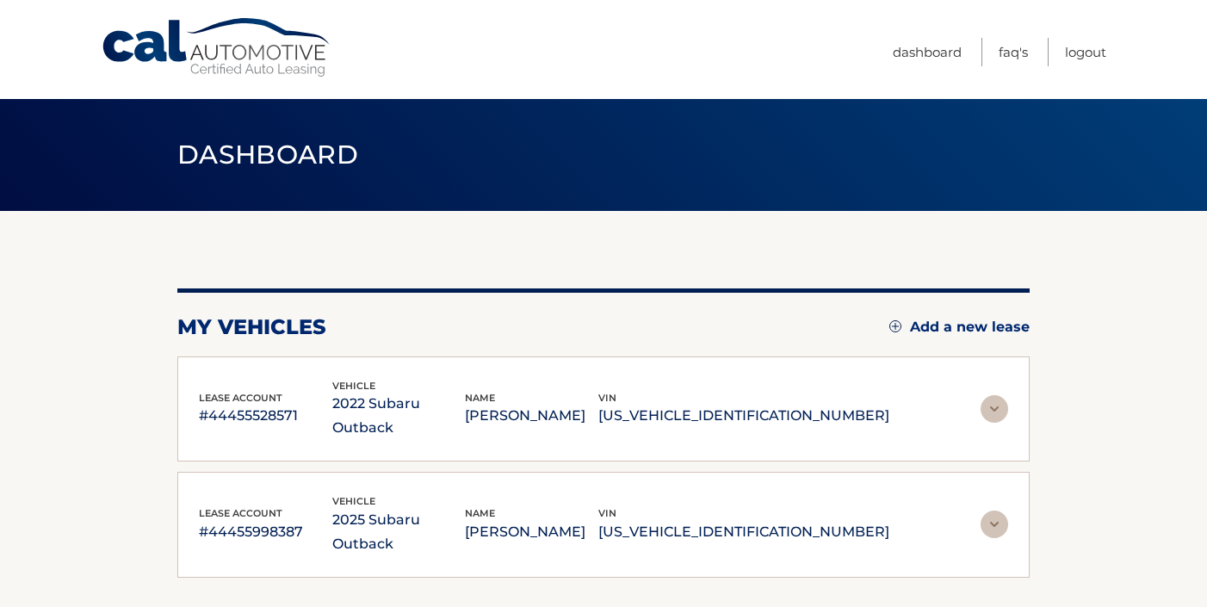
click at [999, 511] on img at bounding box center [995, 525] width 28 height 28
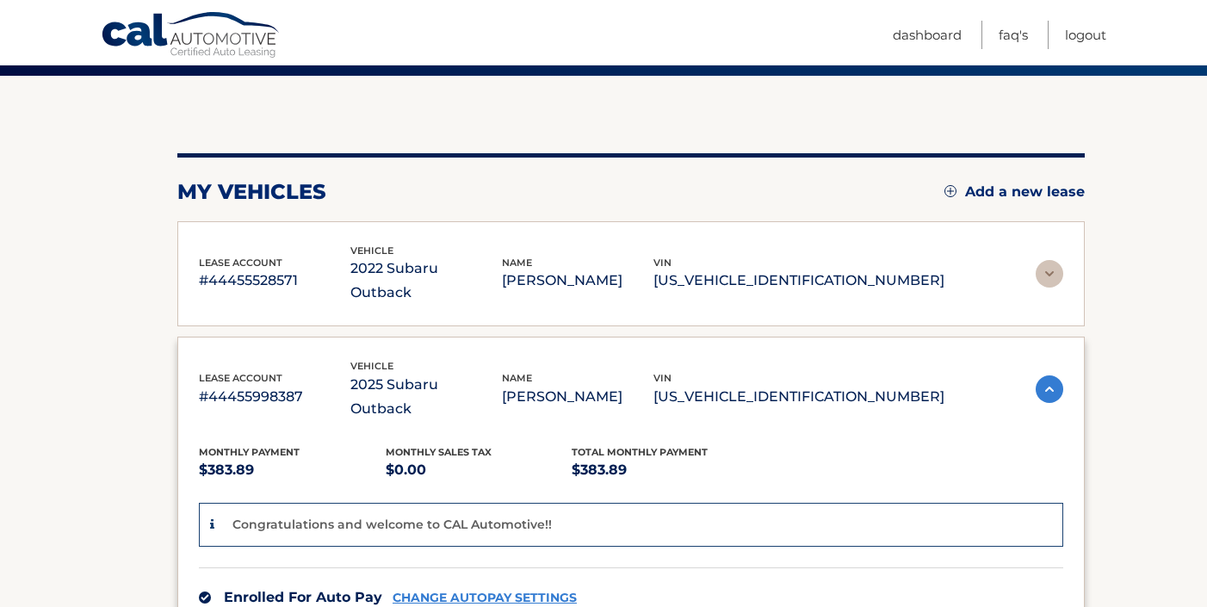
scroll to position [138, 0]
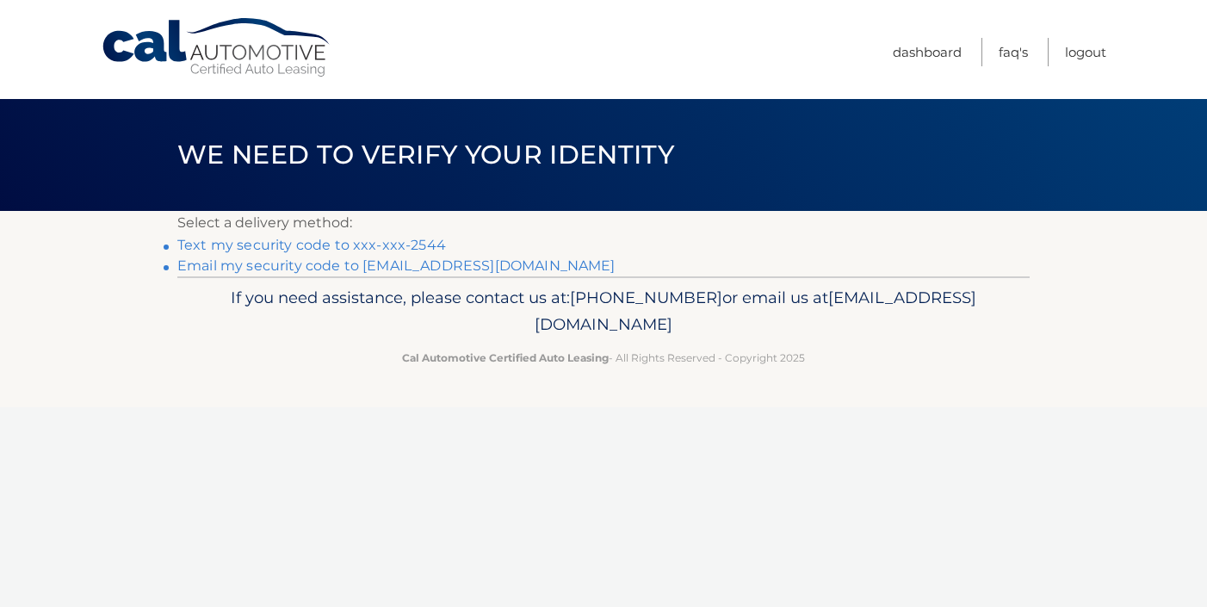
click at [426, 245] on link "Text my security code to xxx-xxx-2544" at bounding box center [311, 245] width 269 height 16
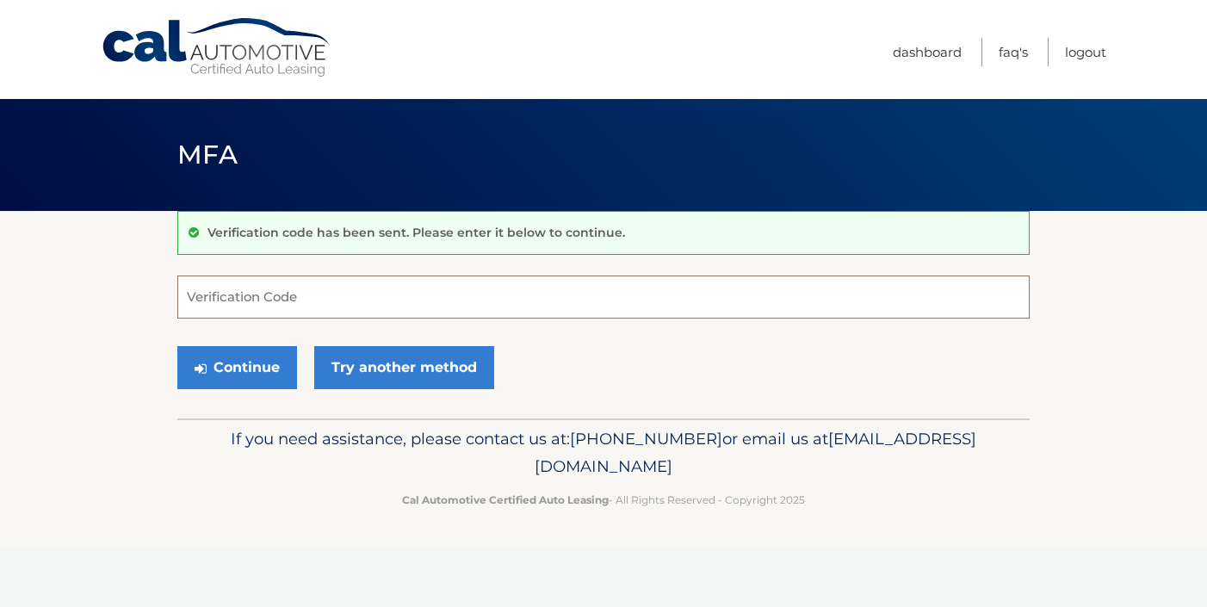
click at [391, 300] on input "Verification Code" at bounding box center [603, 297] width 852 height 43
type input "756204"
click at [245, 371] on button "Continue" at bounding box center [237, 367] width 120 height 43
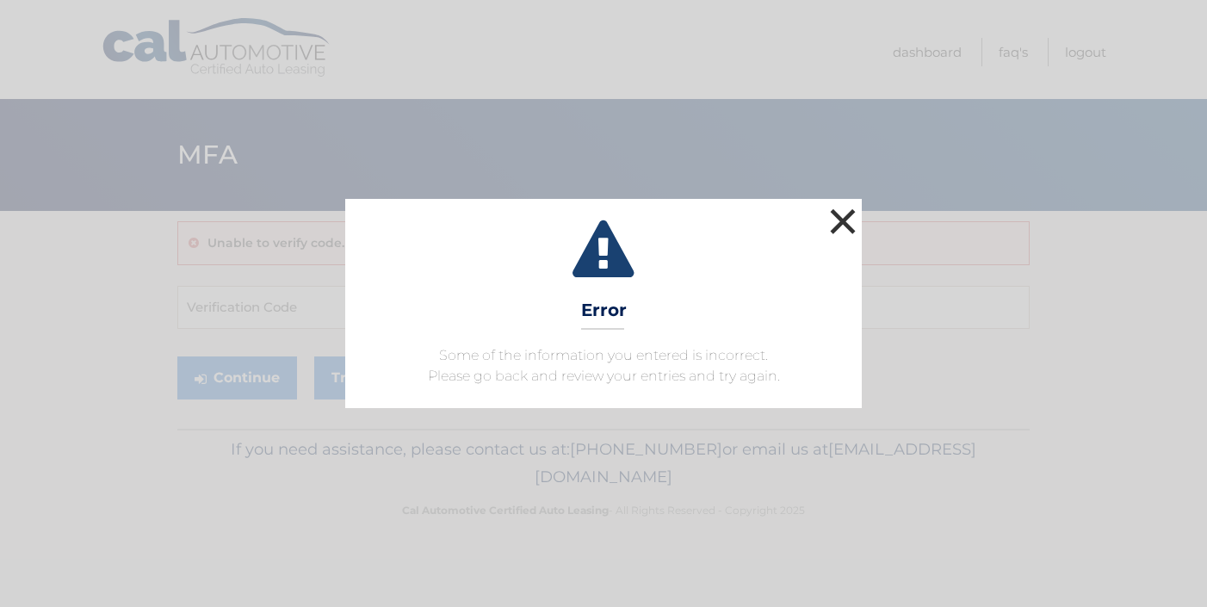
click at [850, 221] on button "×" at bounding box center [843, 221] width 34 height 34
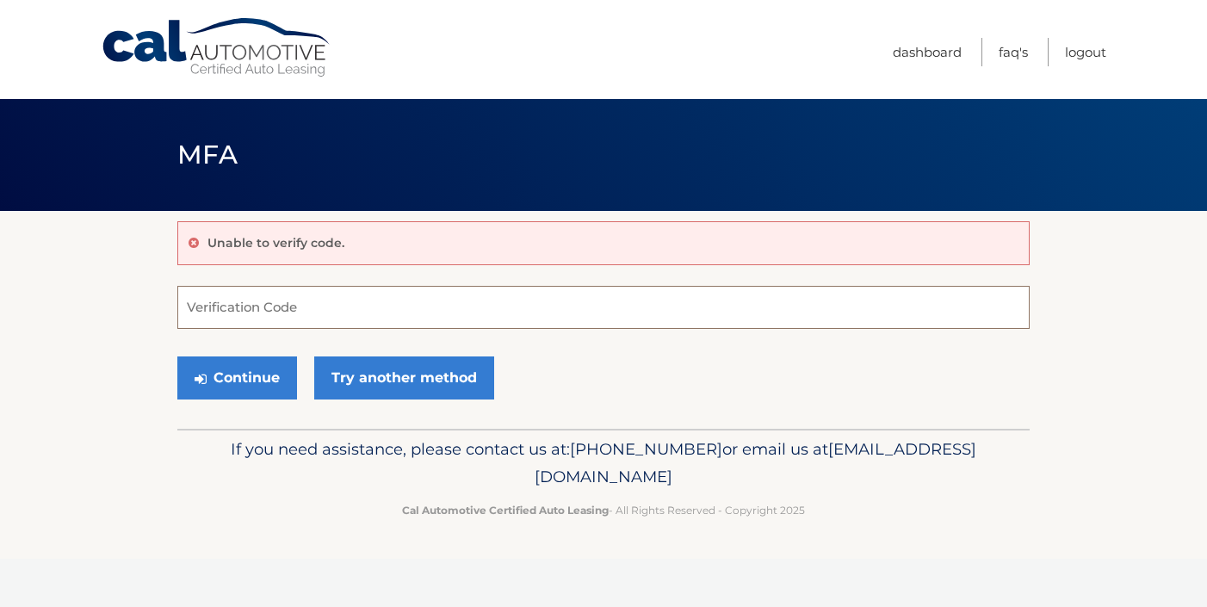
click at [540, 309] on input "Verification Code" at bounding box center [603, 307] width 852 height 43
type input "684726"
click at [281, 376] on button "Continue" at bounding box center [237, 377] width 120 height 43
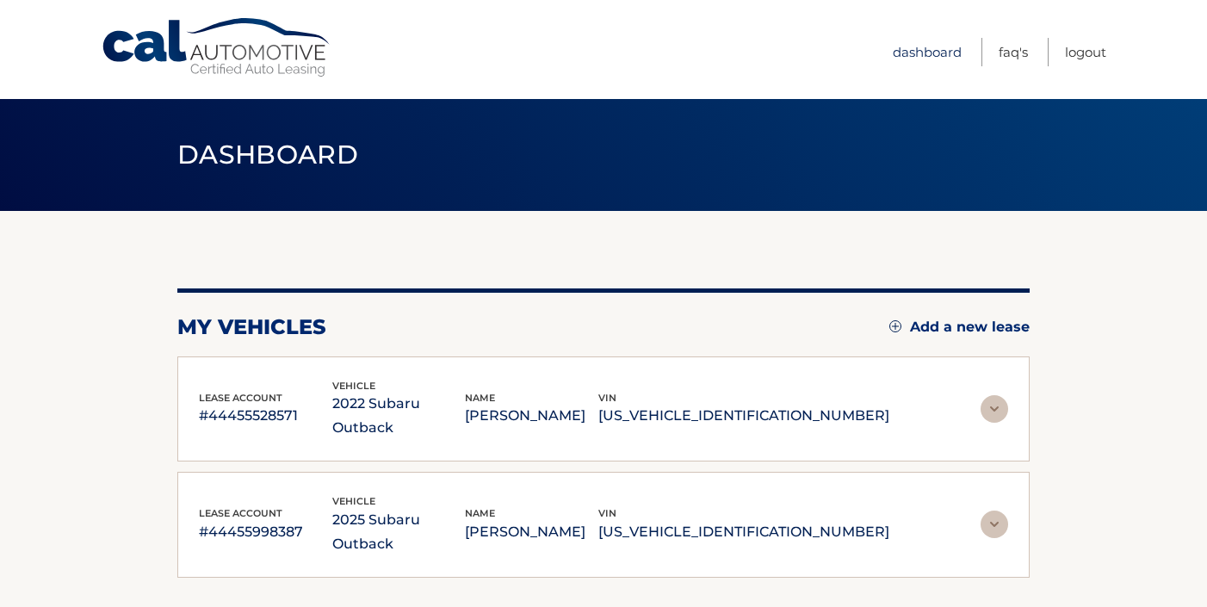
click at [921, 54] on link "Dashboard" at bounding box center [927, 52] width 69 height 28
click at [921, 50] on link "Dashboard" at bounding box center [927, 52] width 69 height 28
click at [1143, 314] on section "my vehicles Add a new lease lease account #44455528571 vehicle 2022 Subaru Outb…" at bounding box center [603, 420] width 1207 height 418
click at [944, 52] on link "Dashboard" at bounding box center [927, 52] width 69 height 28
click at [993, 395] on img at bounding box center [995, 409] width 28 height 28
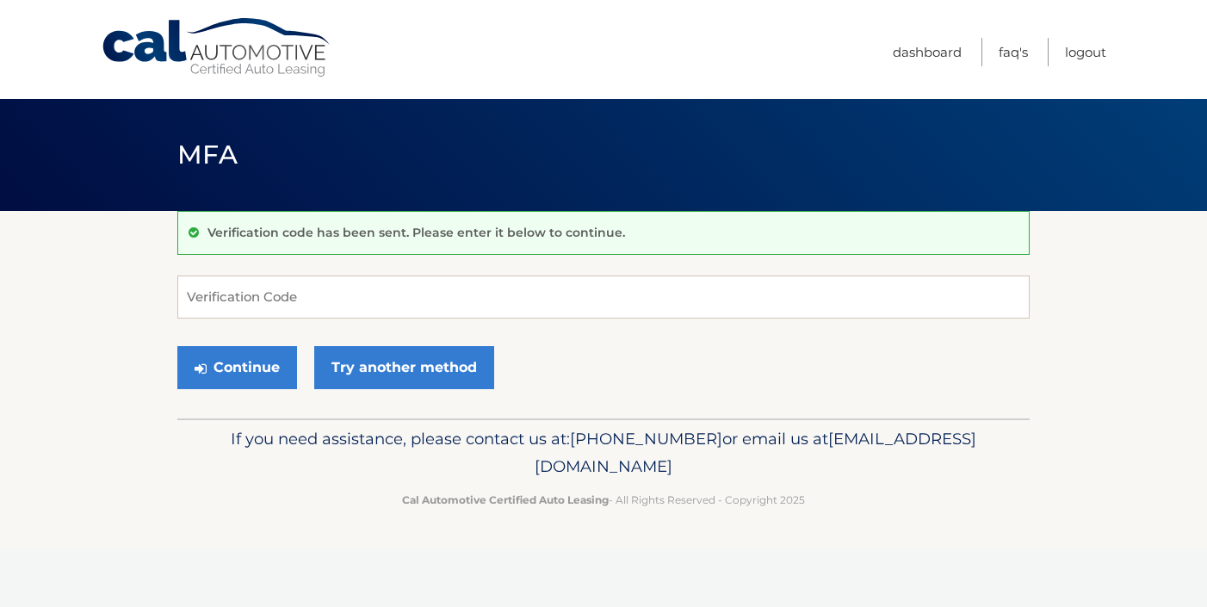
click at [963, 54] on ul "Dashboard FAQ's Logout" at bounding box center [1000, 49] width 214 height 99
click at [943, 42] on link "Dashboard" at bounding box center [927, 52] width 69 height 28
click at [943, 50] on link "Dashboard" at bounding box center [927, 52] width 69 height 28
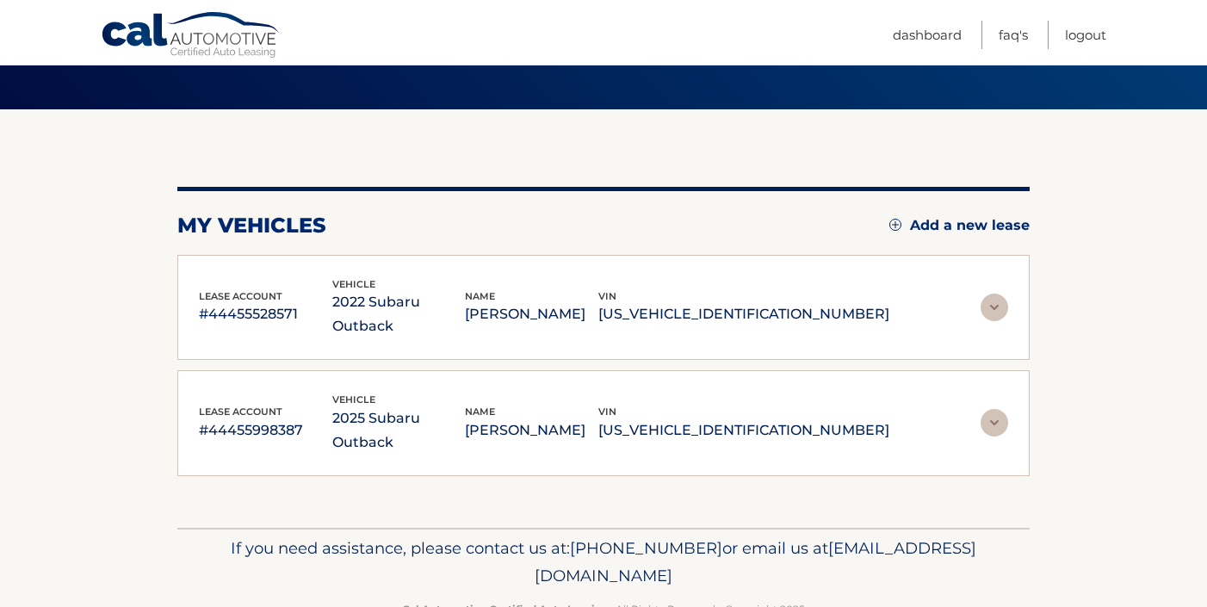
scroll to position [103, 0]
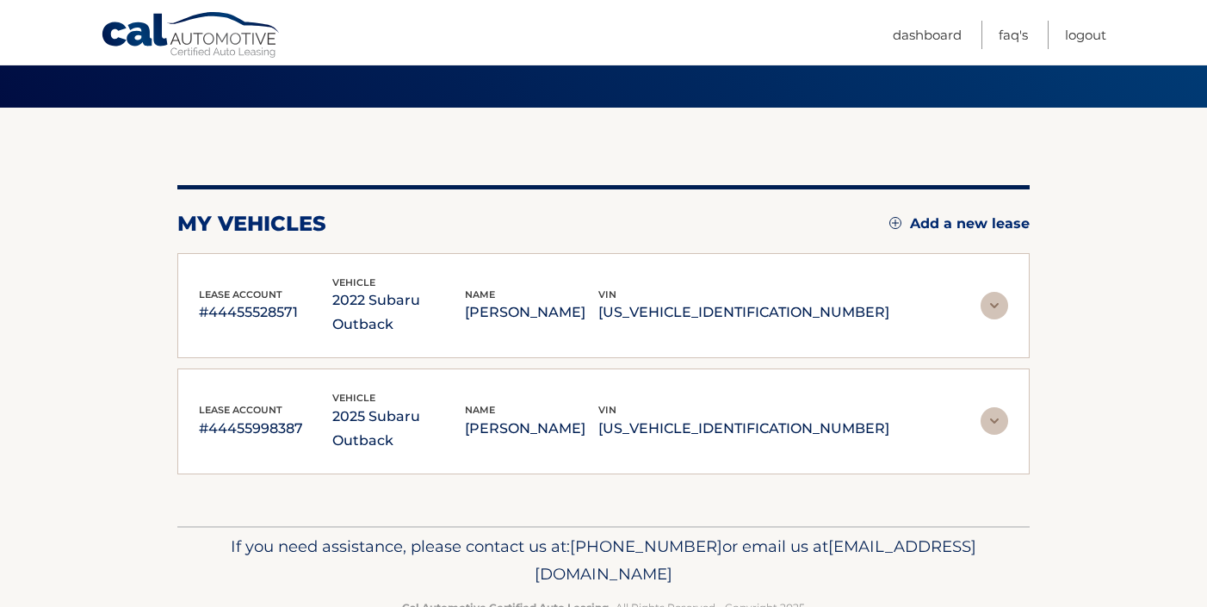
click at [995, 407] on img at bounding box center [995, 421] width 28 height 28
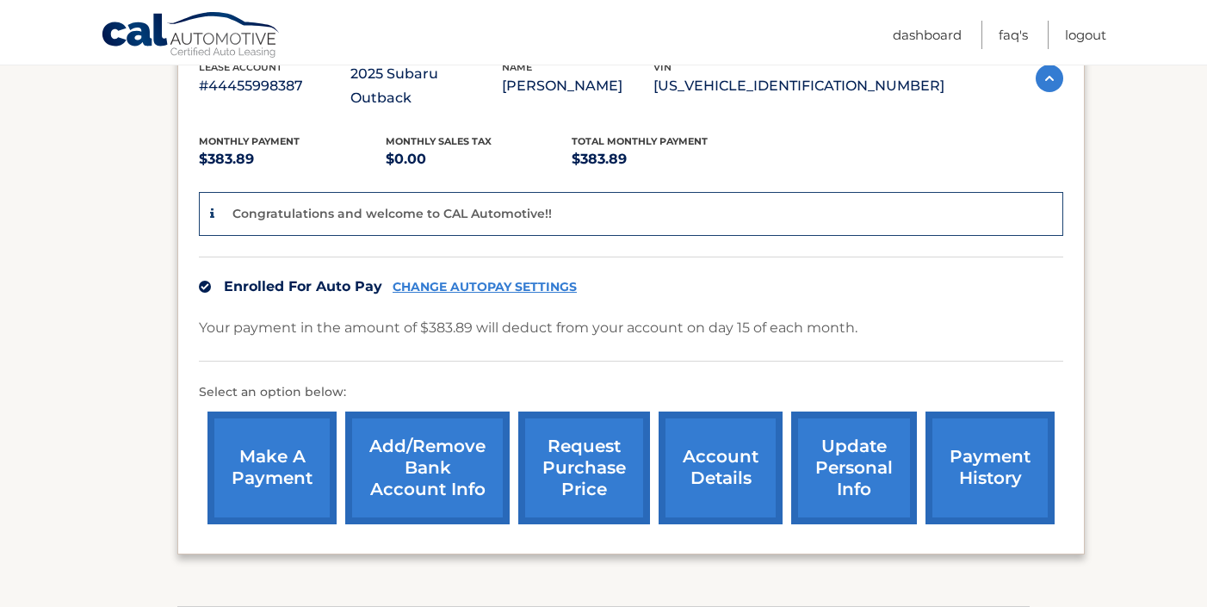
scroll to position [448, 0]
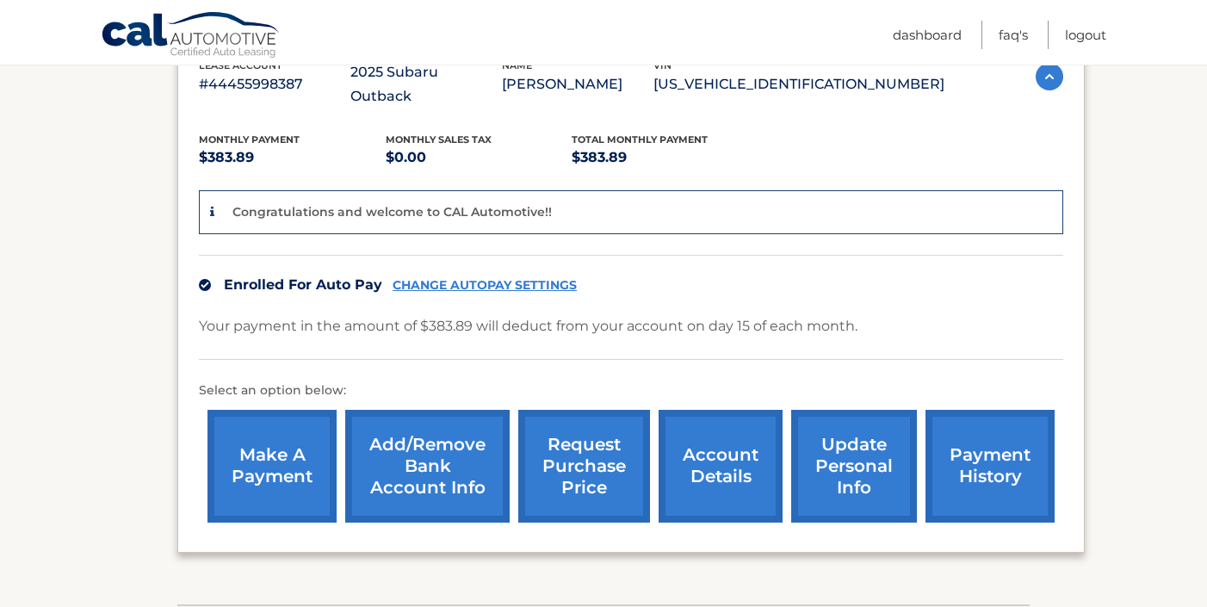
click at [847, 410] on link "update personal info" at bounding box center [854, 466] width 126 height 113
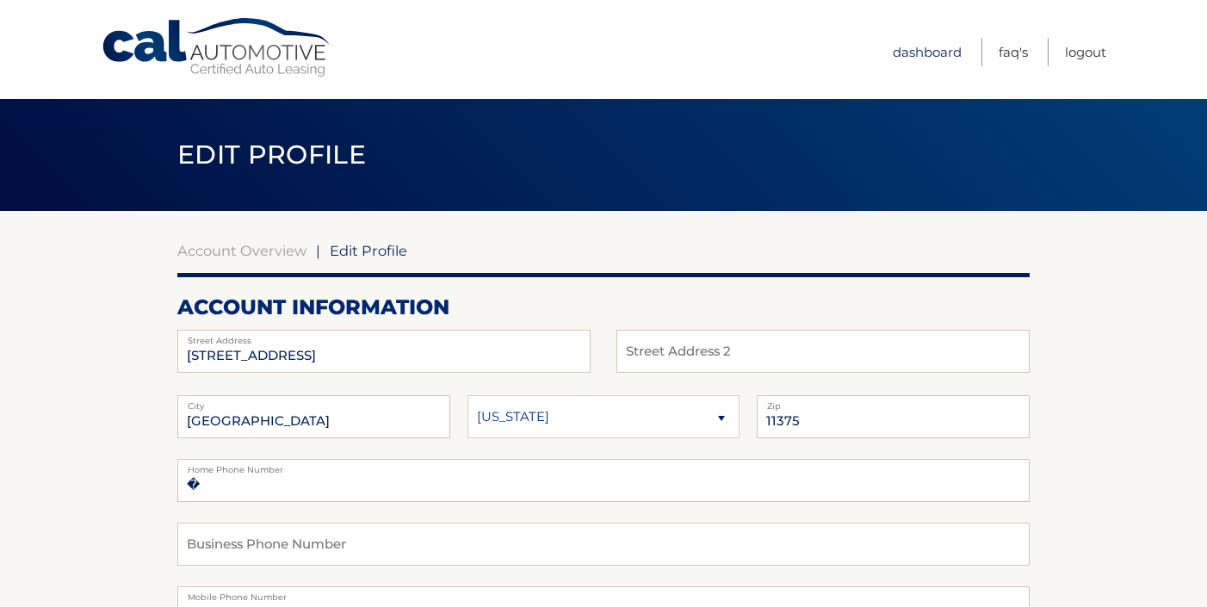
click at [943, 49] on link "Dashboard" at bounding box center [927, 52] width 69 height 28
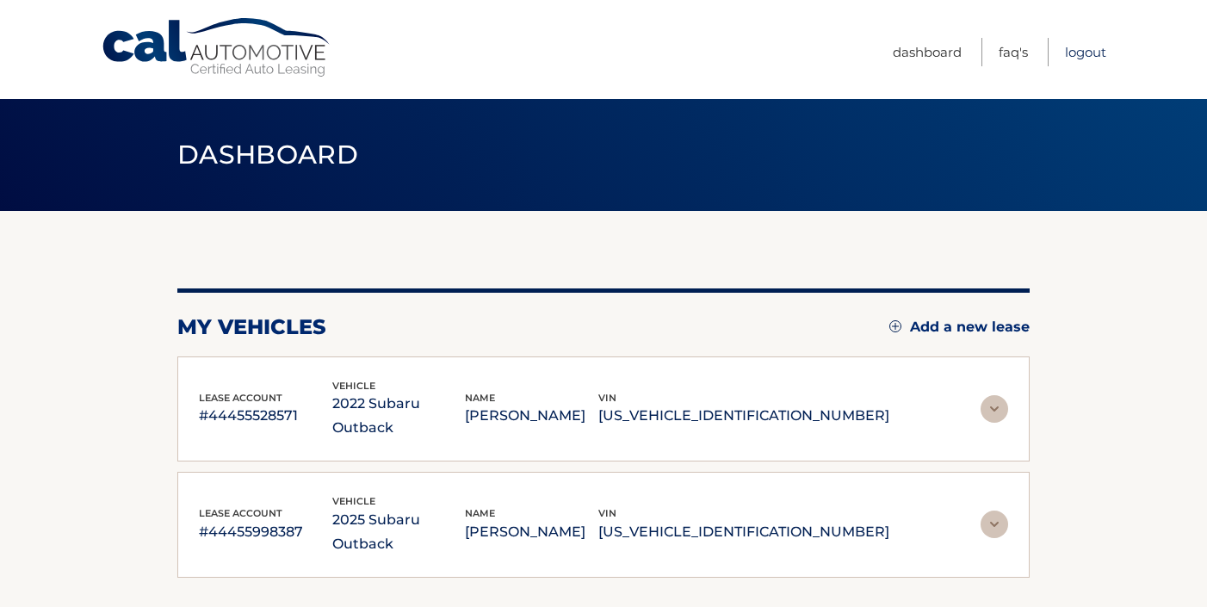
click at [1082, 52] on link "Logout" at bounding box center [1085, 52] width 41 height 28
